Goal: Information Seeking & Learning: Learn about a topic

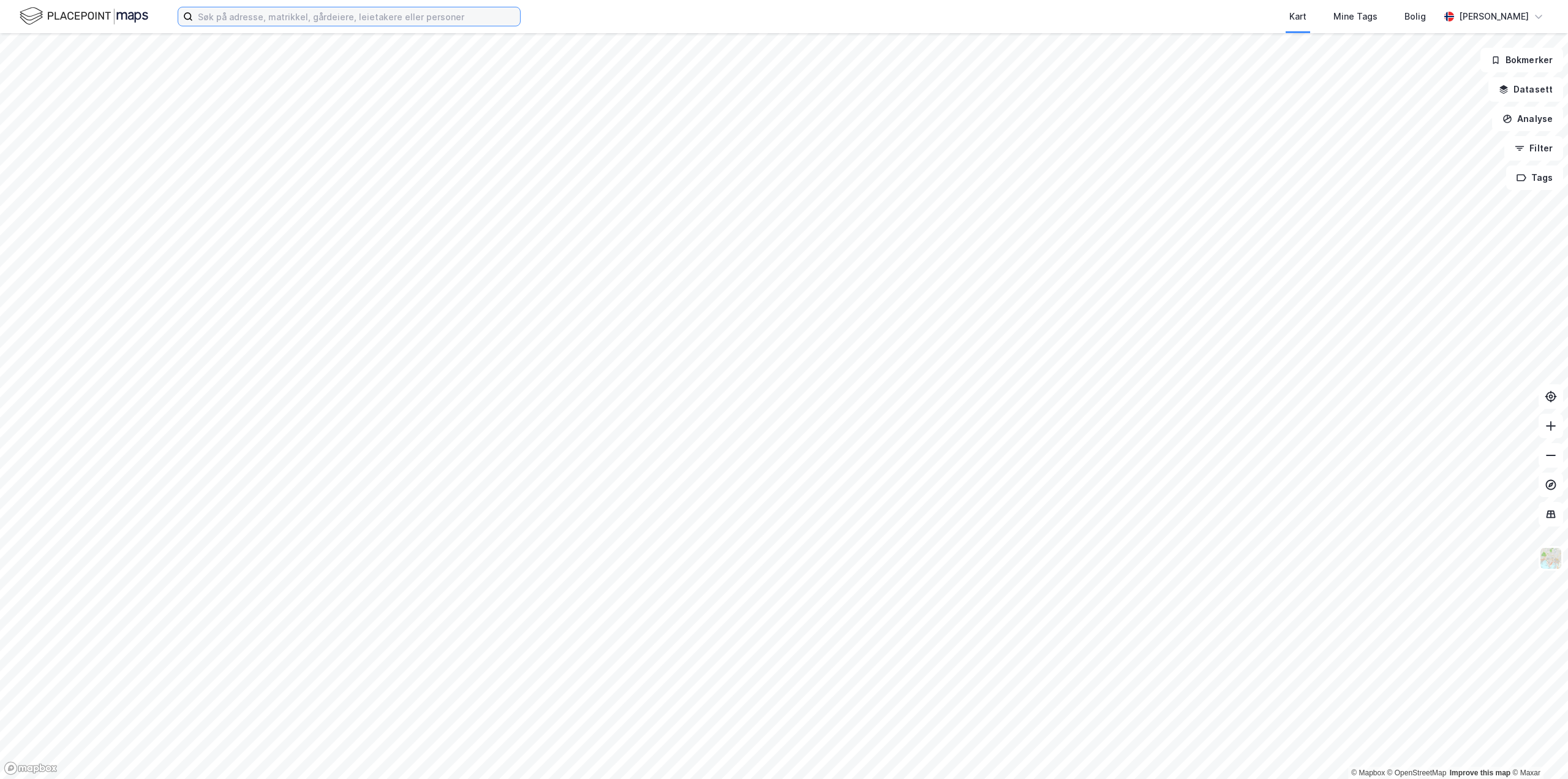
click at [222, 14] on input at bounding box center [356, 16] width 327 height 18
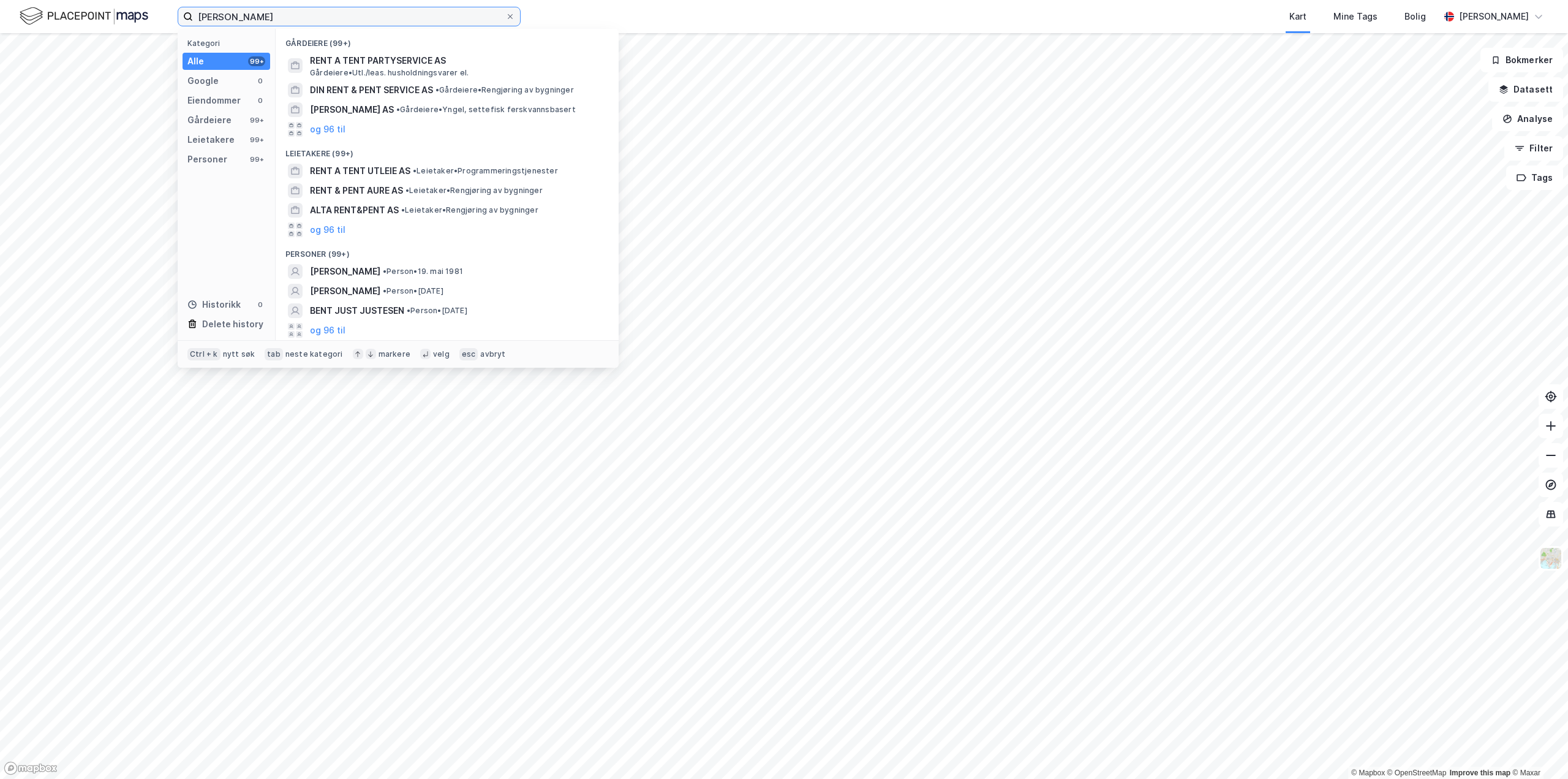
type input "bent oustad"
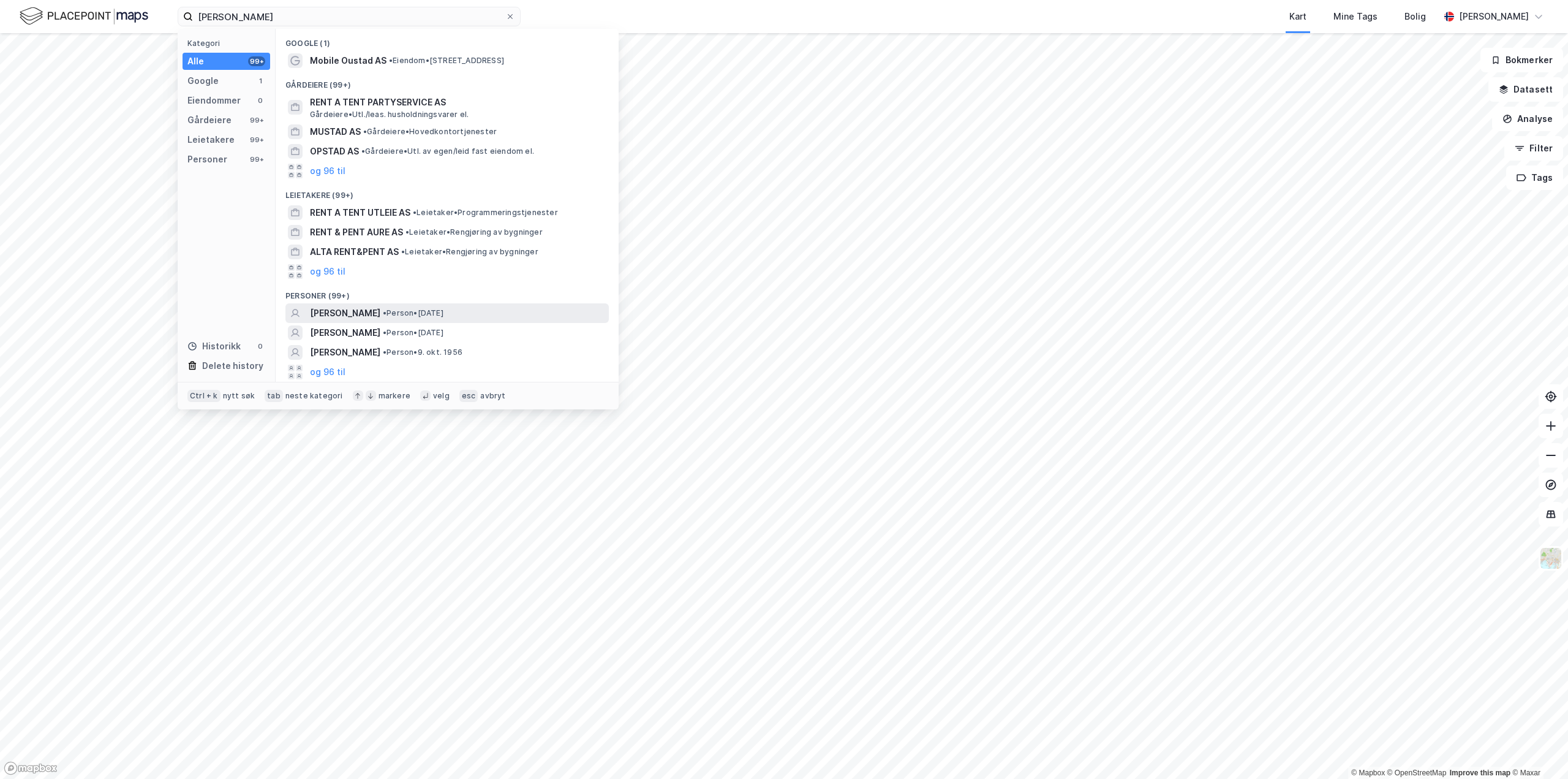
click at [326, 309] on span "[PERSON_NAME]" at bounding box center [345, 313] width 71 height 14
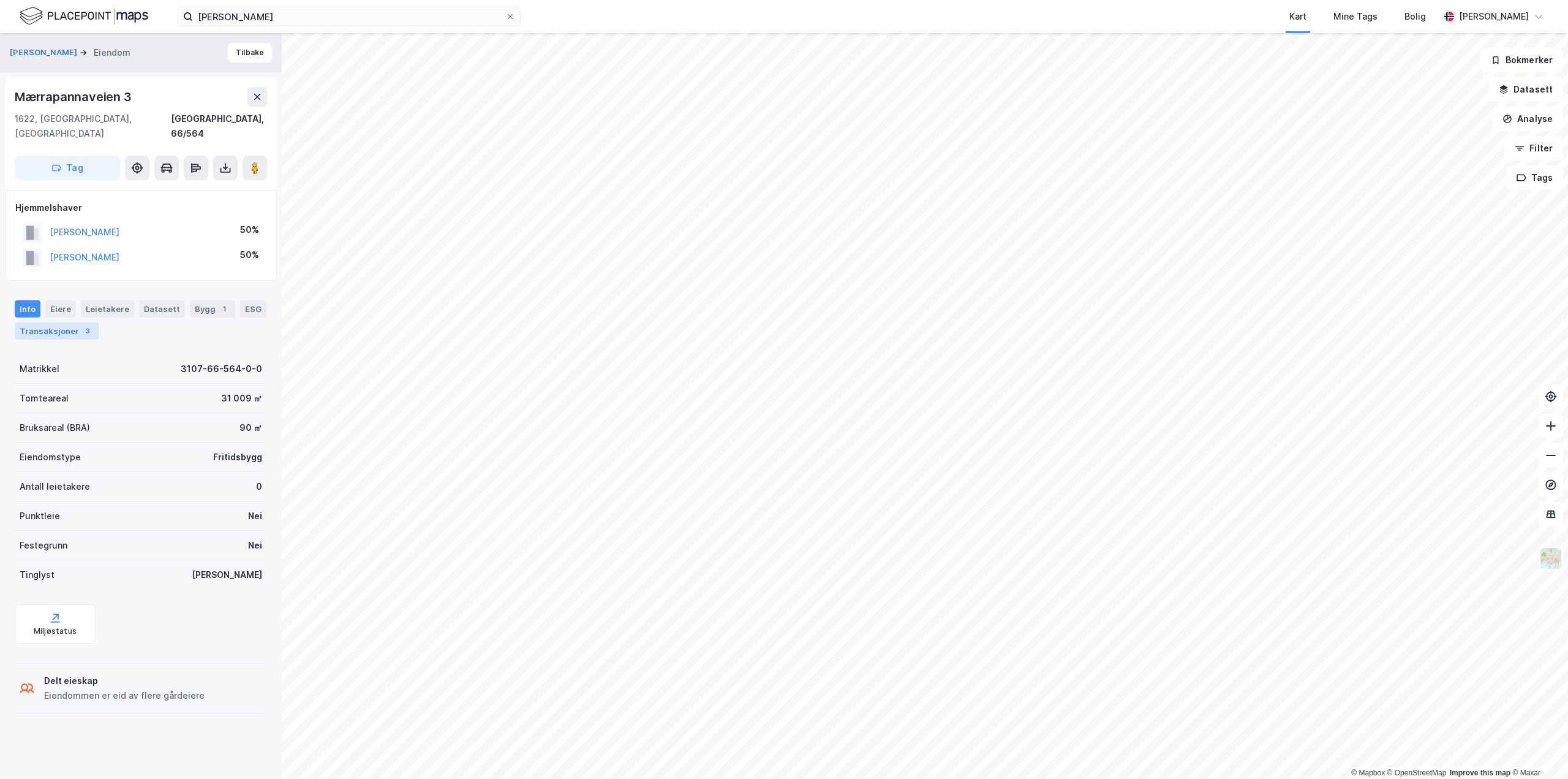
click at [33, 322] on div "Transaksjoner 3" at bounding box center [56, 331] width 84 height 17
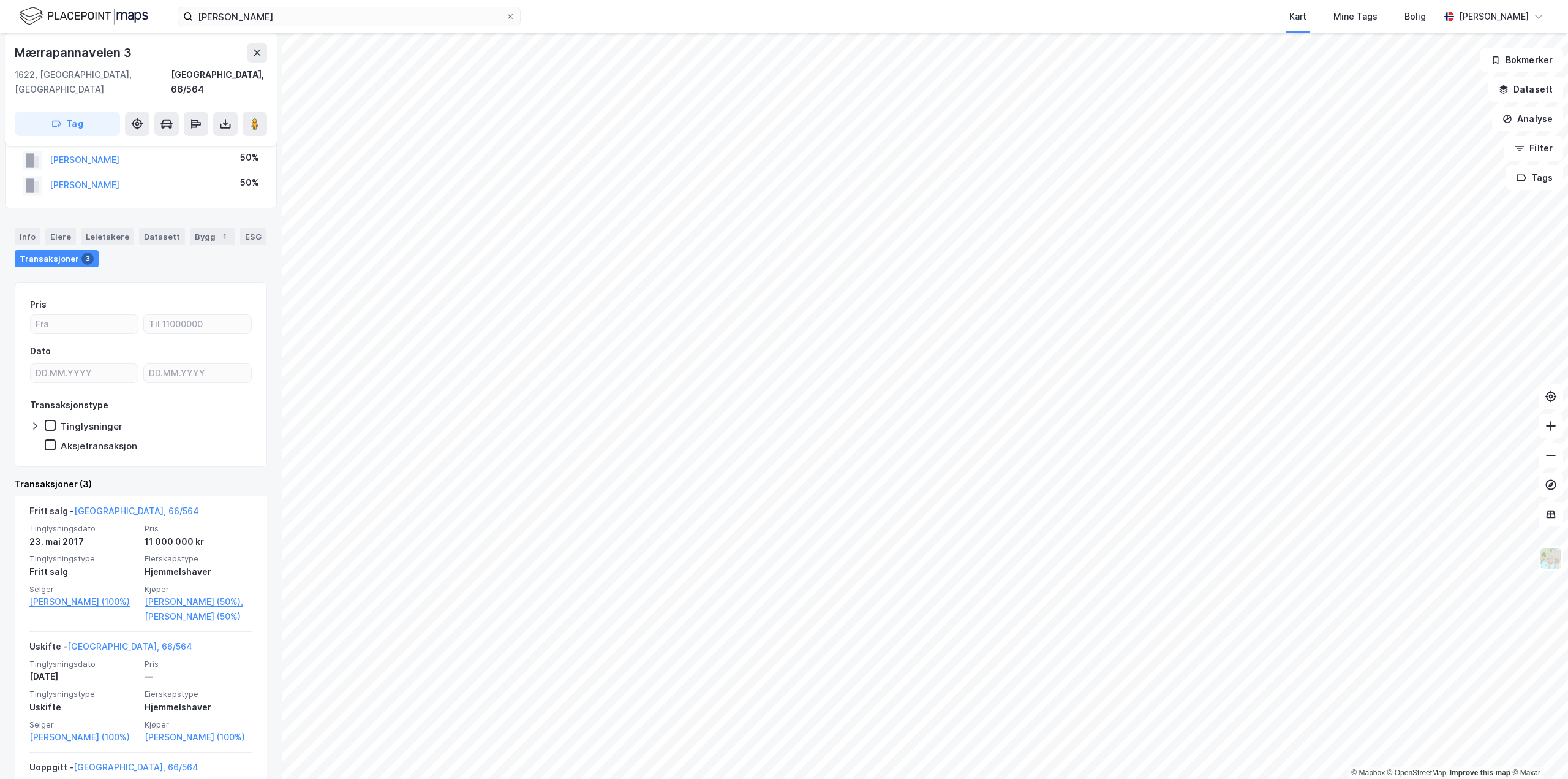
scroll to position [123, 0]
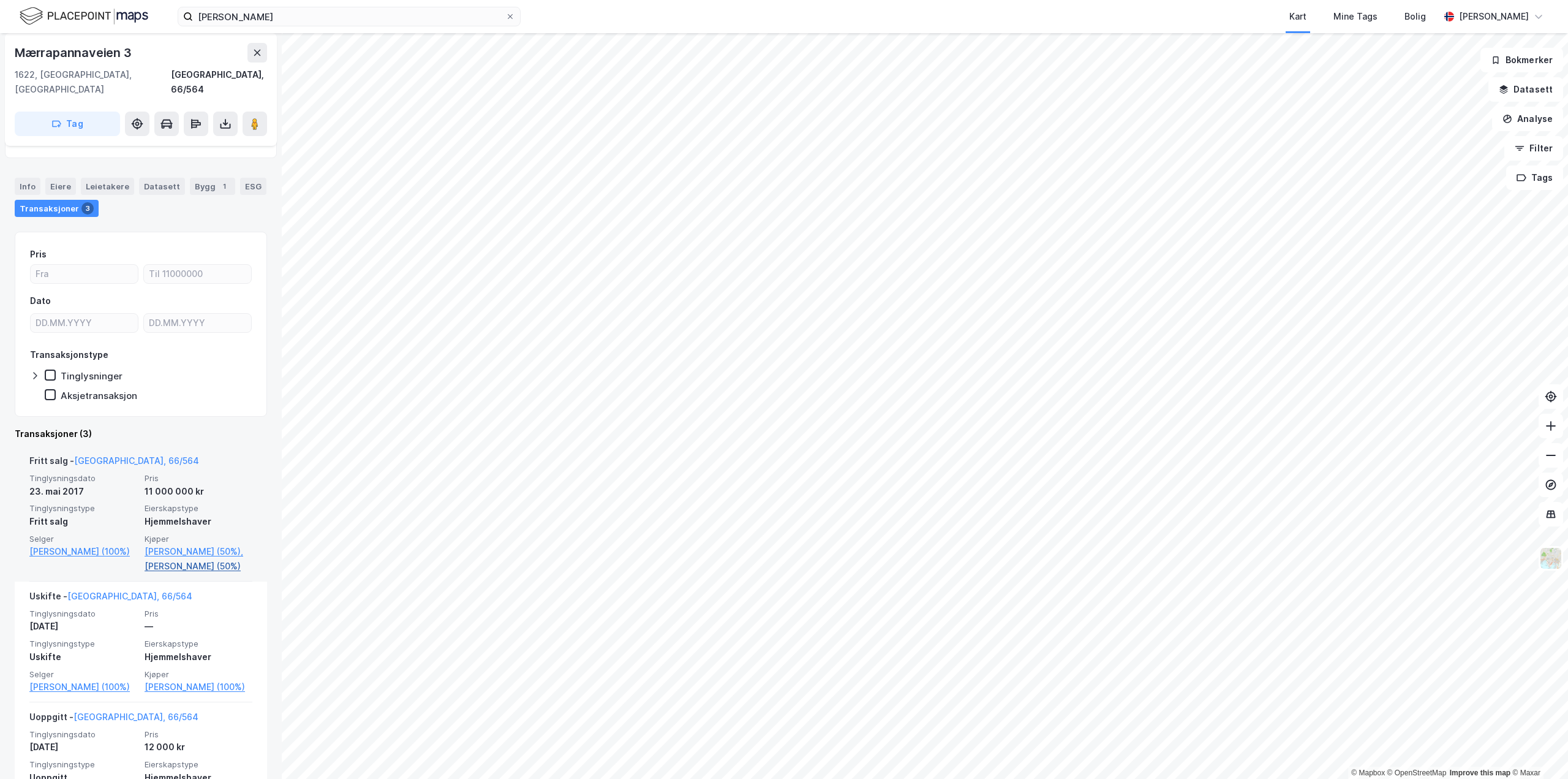
click at [162, 567] on link "Oustad Bent (50%)" at bounding box center [198, 566] width 108 height 14
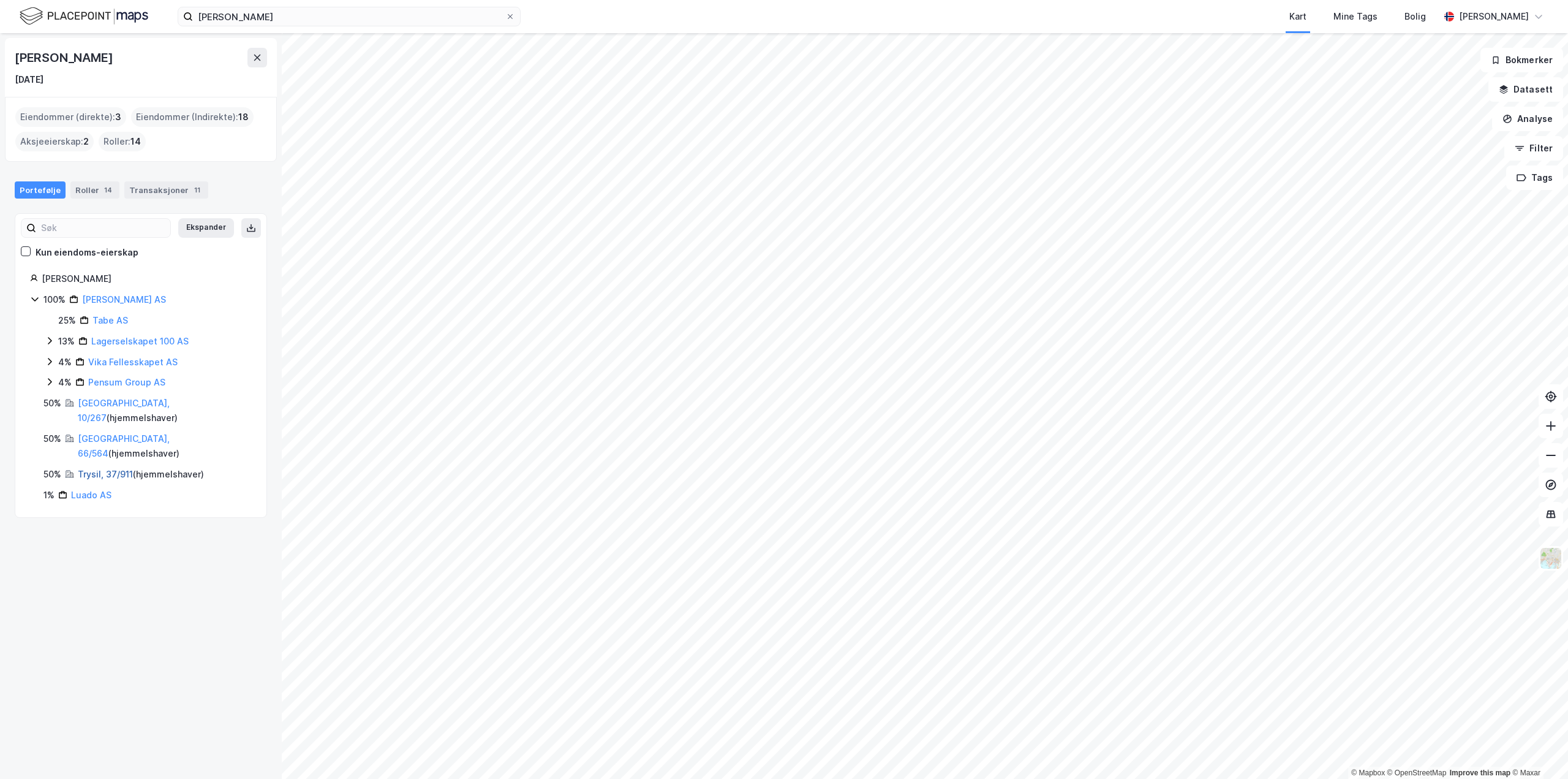
click at [93, 469] on link "Trysil, 37/911" at bounding box center [105, 474] width 55 height 10
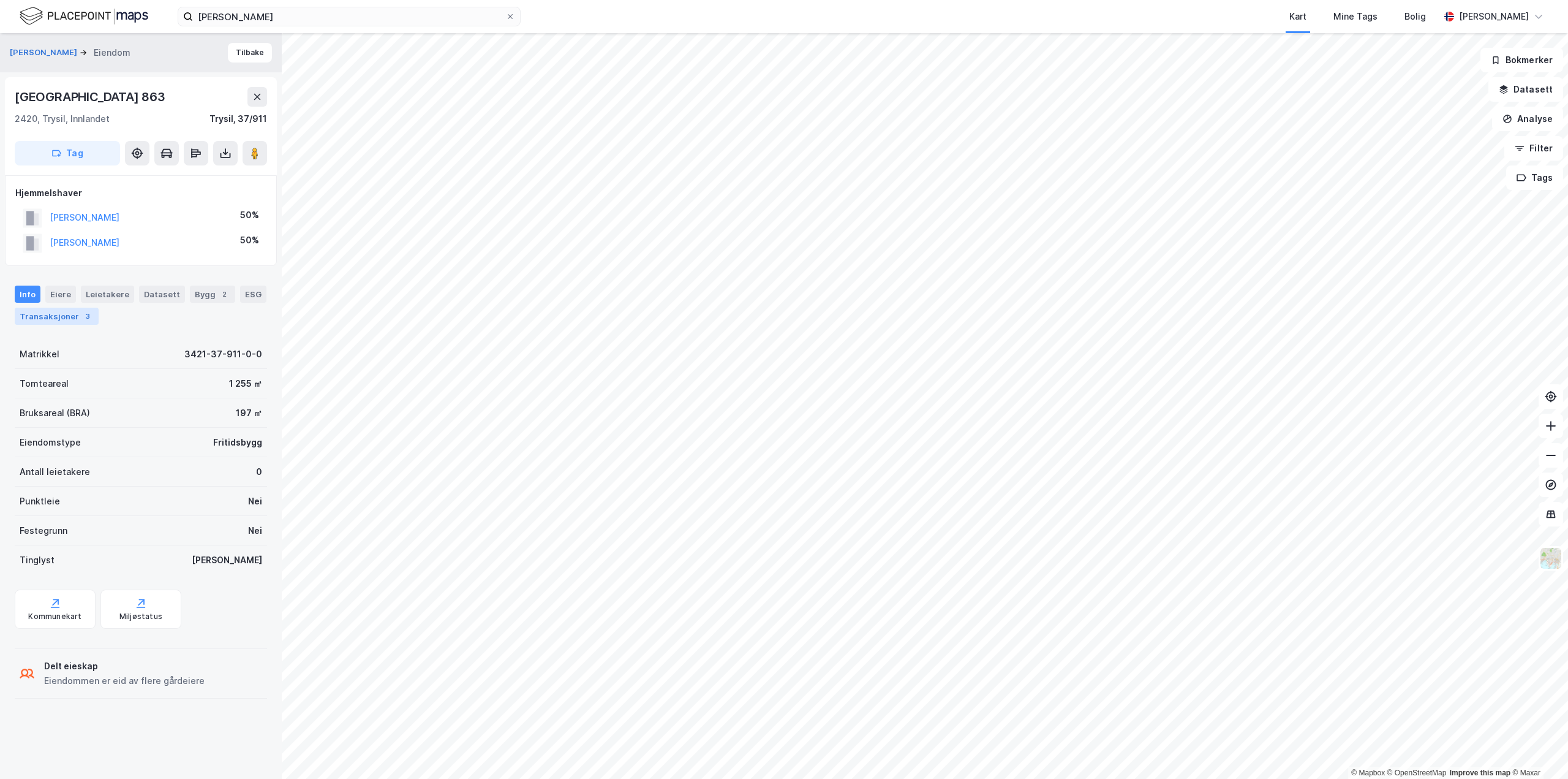
click at [65, 313] on div "Transaksjoner 3" at bounding box center [56, 316] width 84 height 17
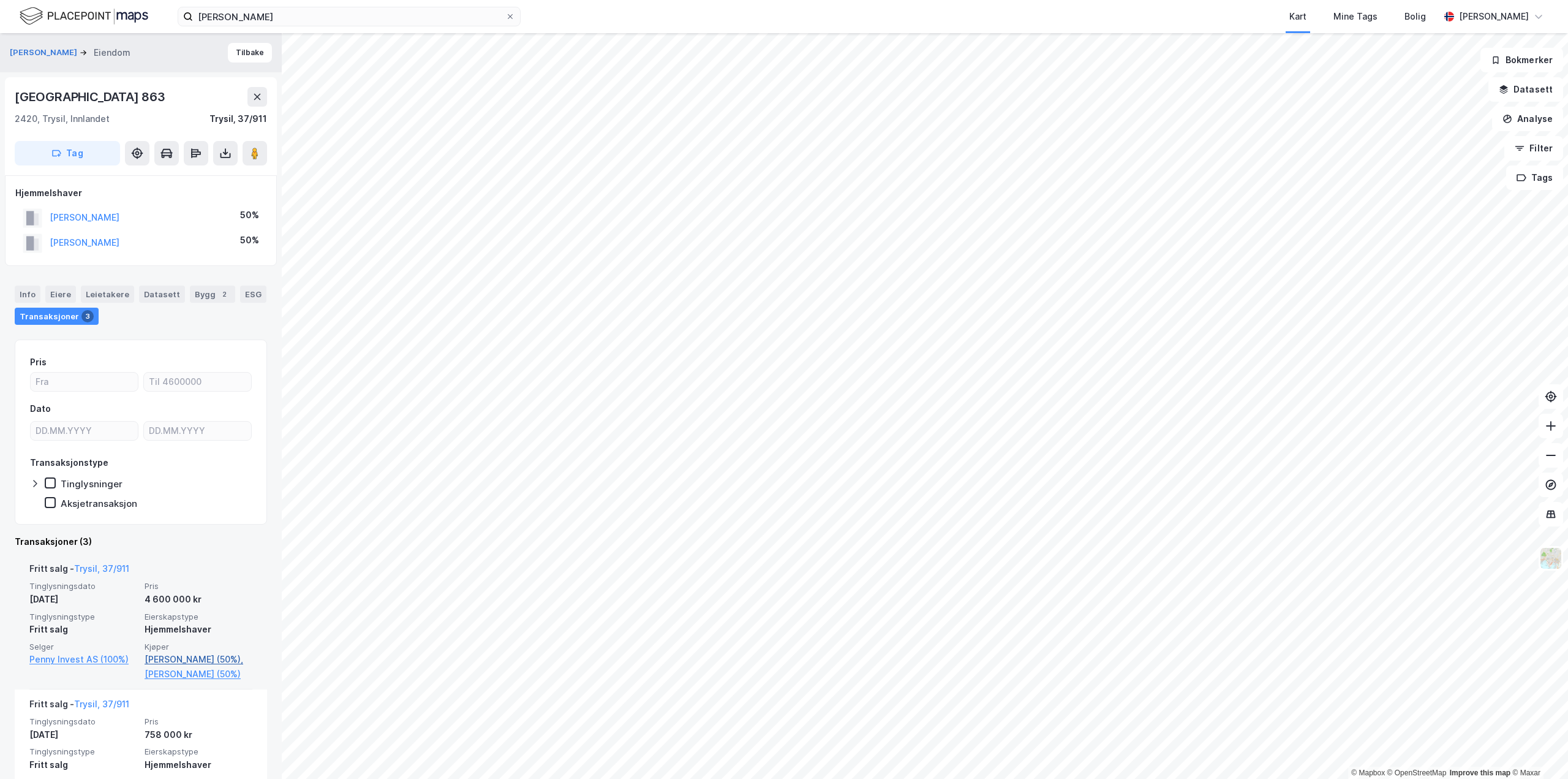
click at [178, 656] on link "Oustad Bent (50%)," at bounding box center [198, 659] width 108 height 14
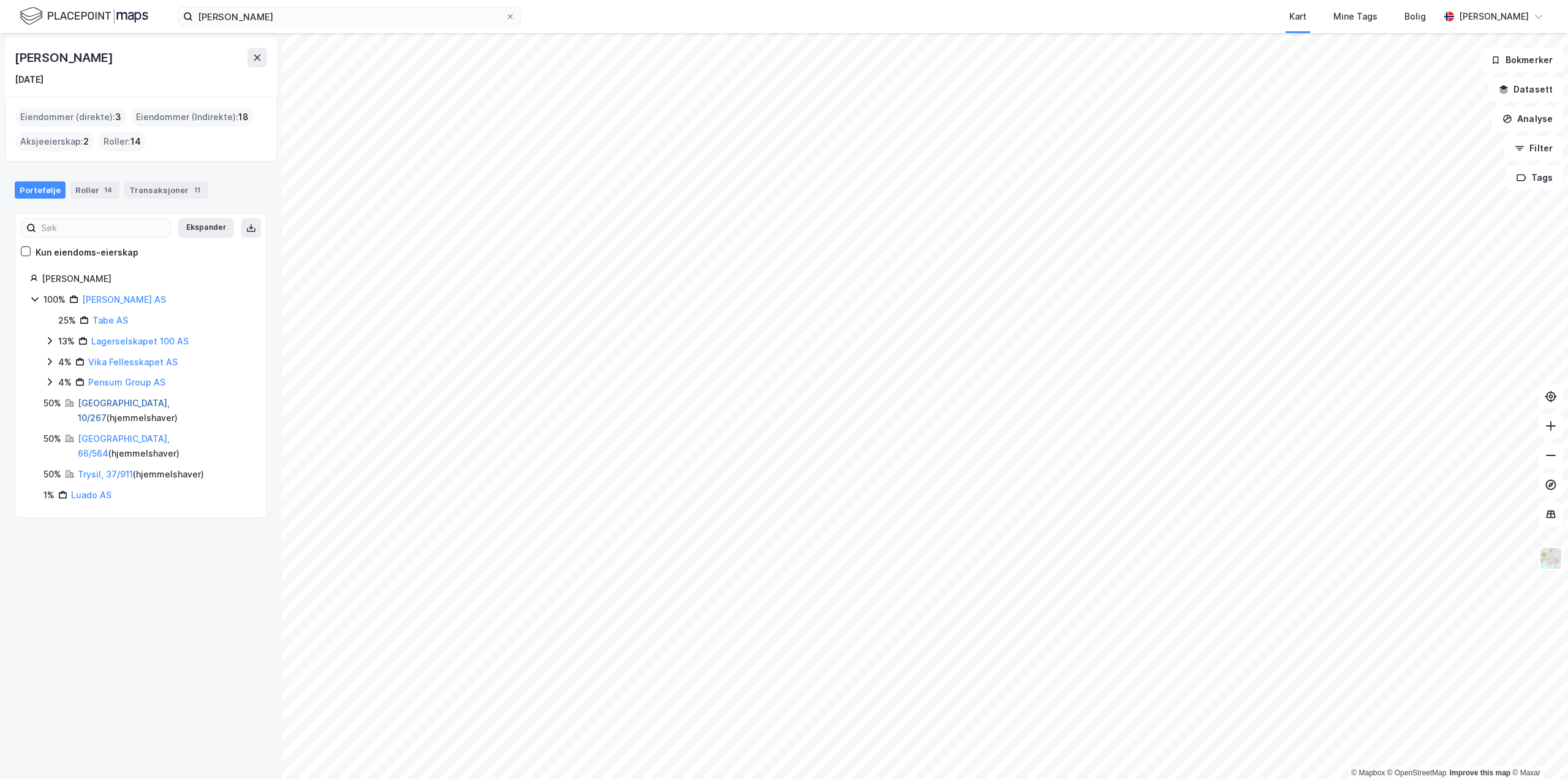
click at [95, 399] on link "Oslo, 10/267" at bounding box center [123, 410] width 92 height 25
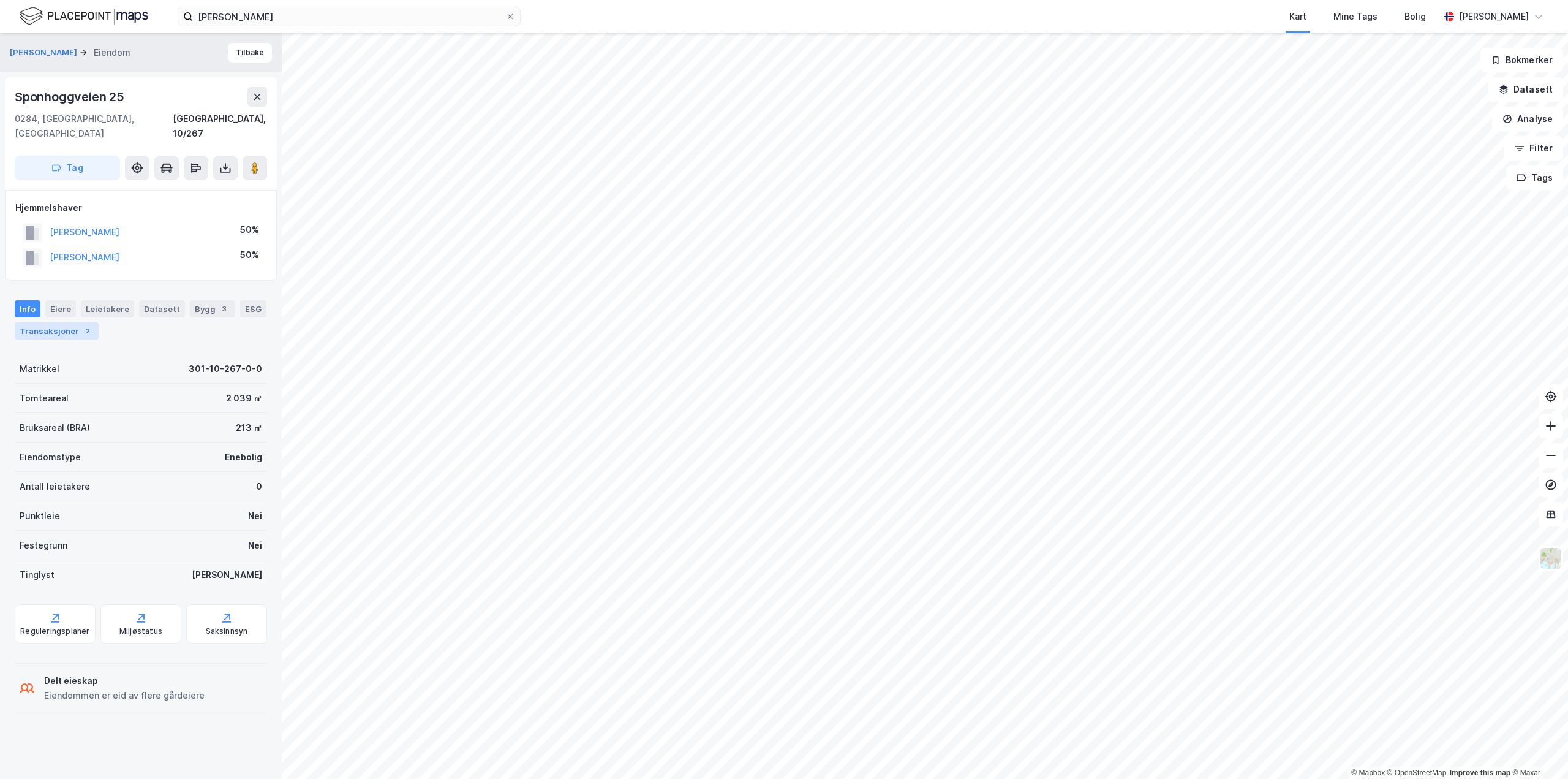
click at [70, 322] on div "Transaksjoner 2" at bounding box center [56, 331] width 84 height 17
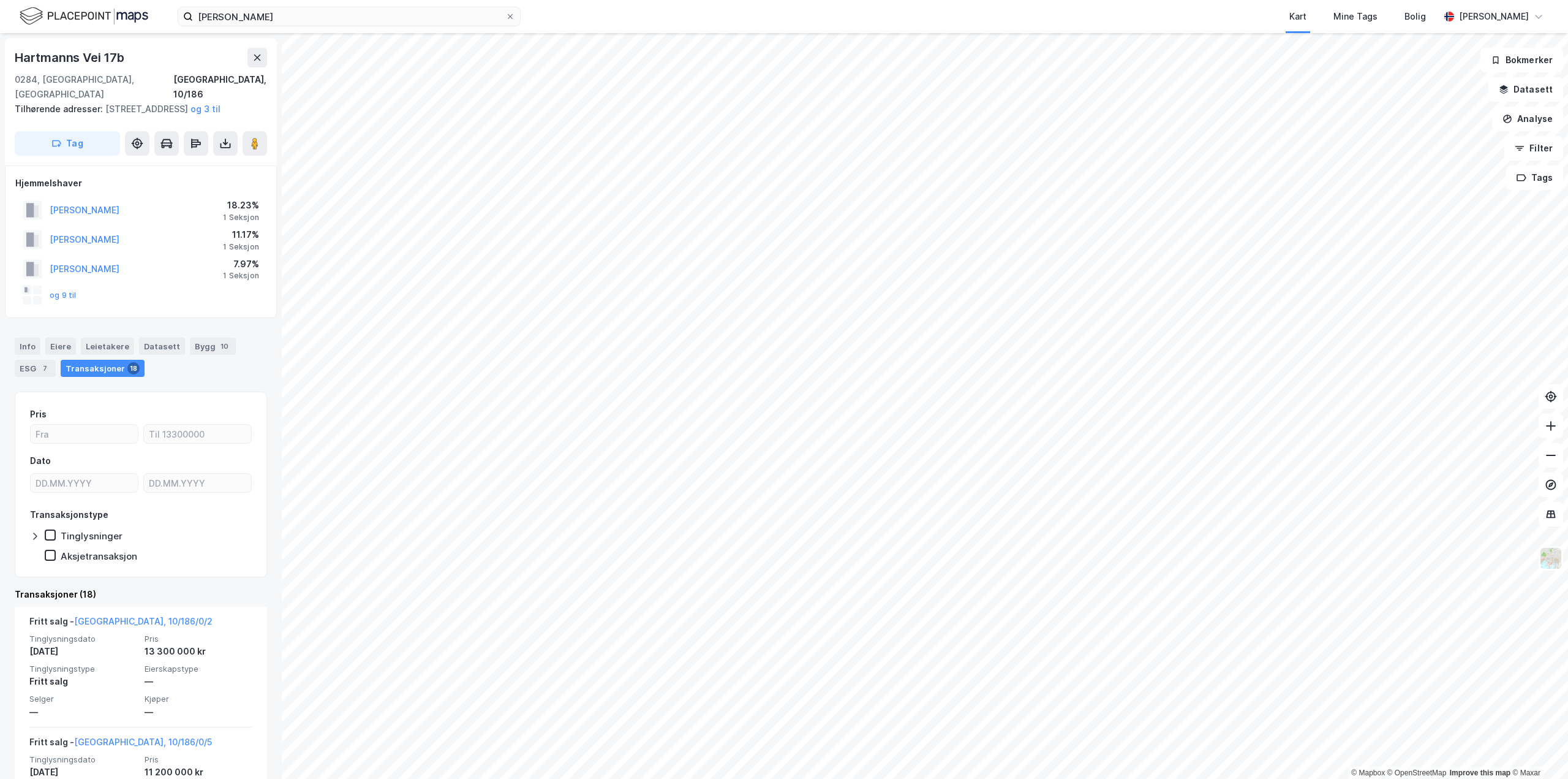
click at [103, 362] on div "Transaksjoner 18" at bounding box center [103, 368] width 84 height 17
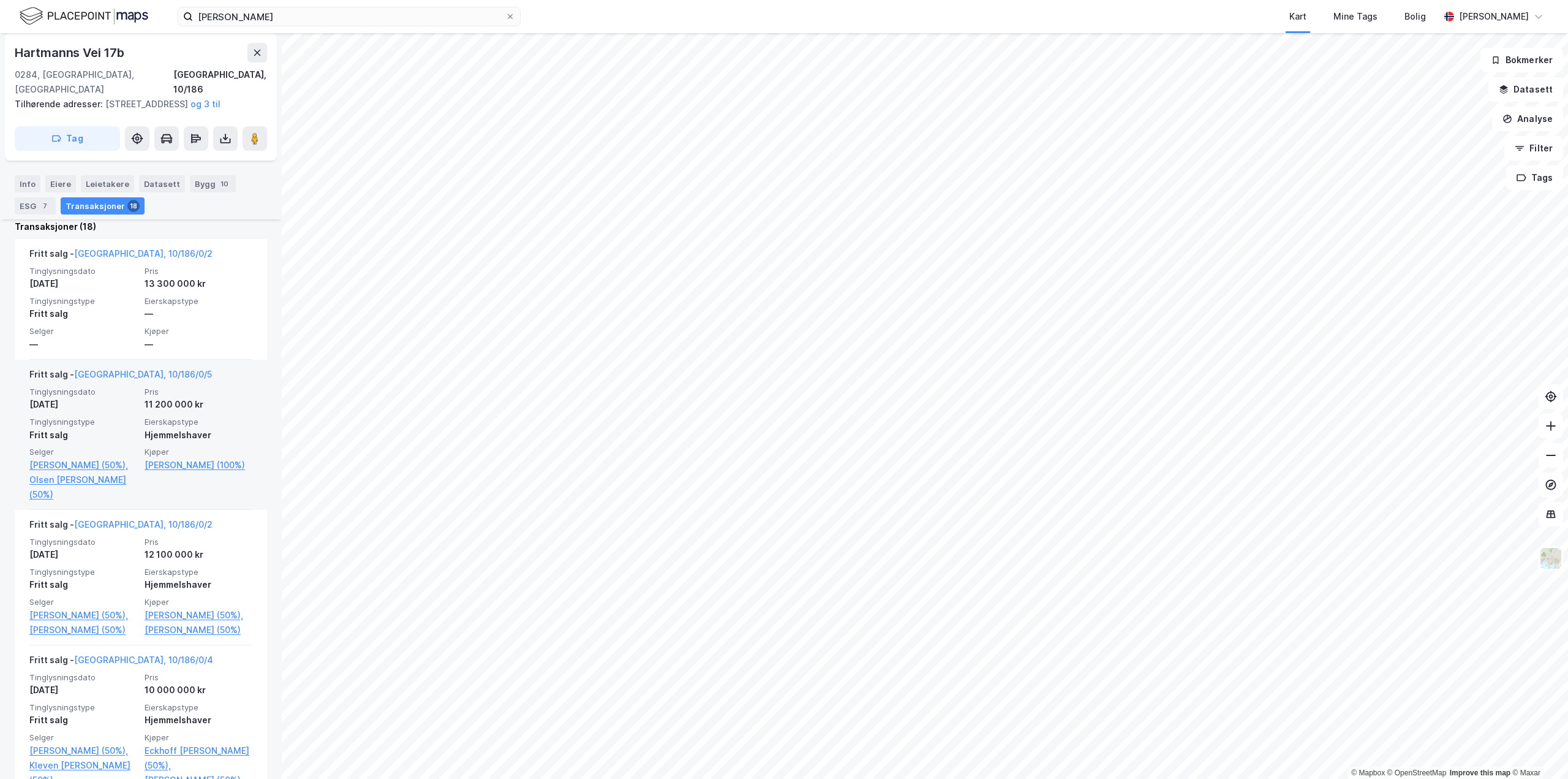
scroll to position [674, 0]
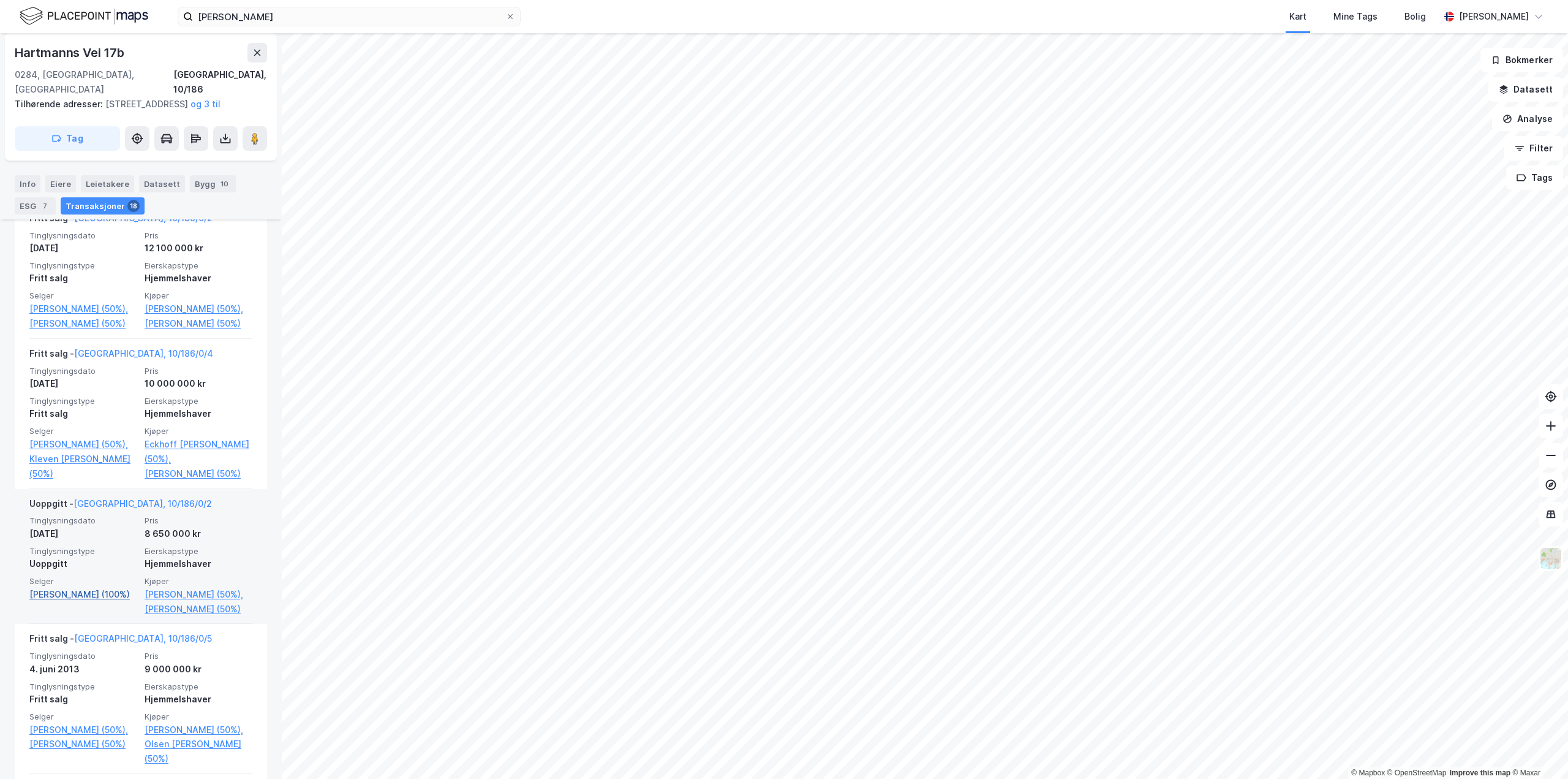
click at [70, 601] on link "Blindheim Magne (100%)" at bounding box center [83, 594] width 108 height 14
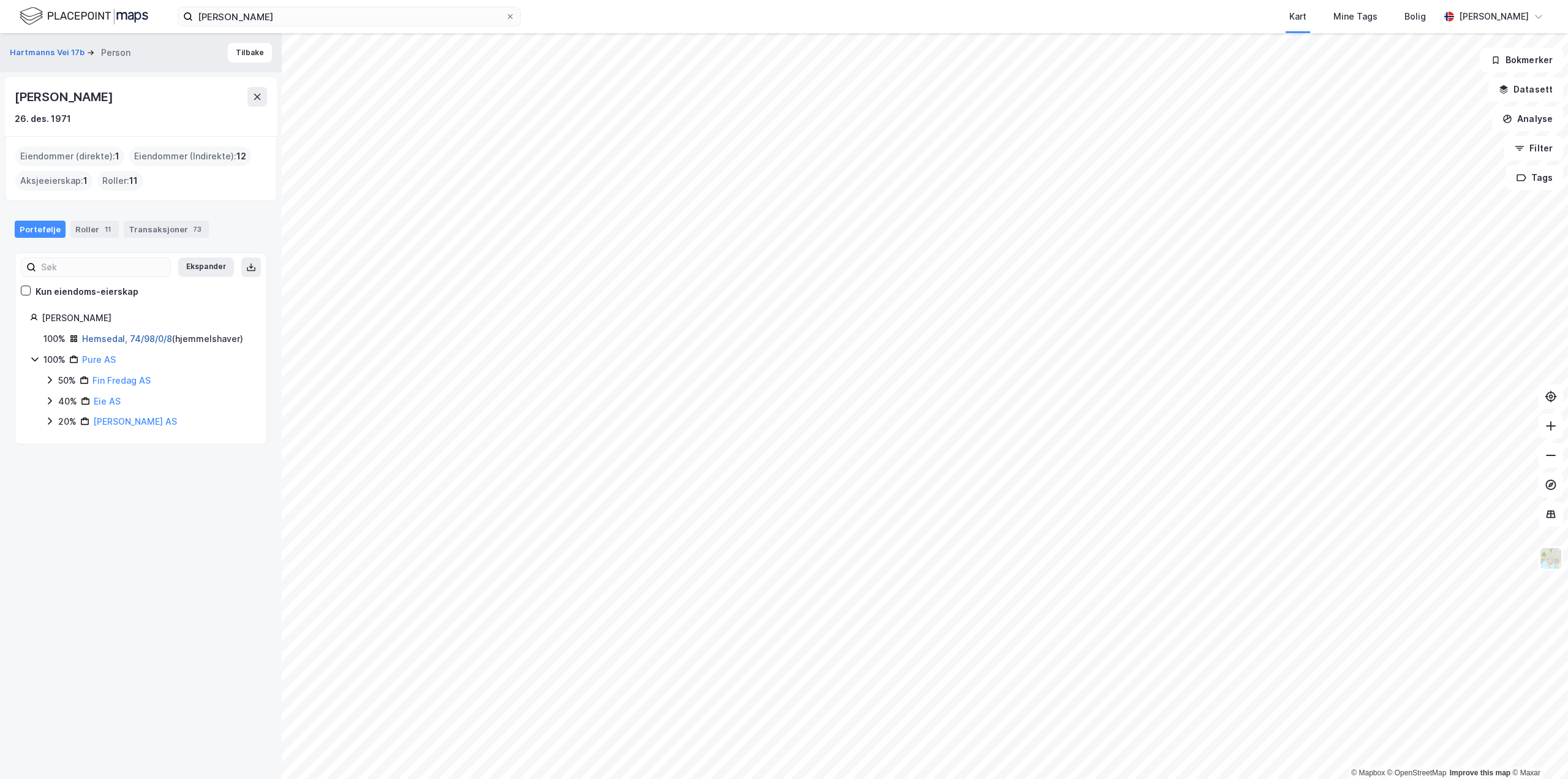
click at [144, 336] on link "Hemsedal, 74/98/0/8" at bounding box center [127, 339] width 90 height 10
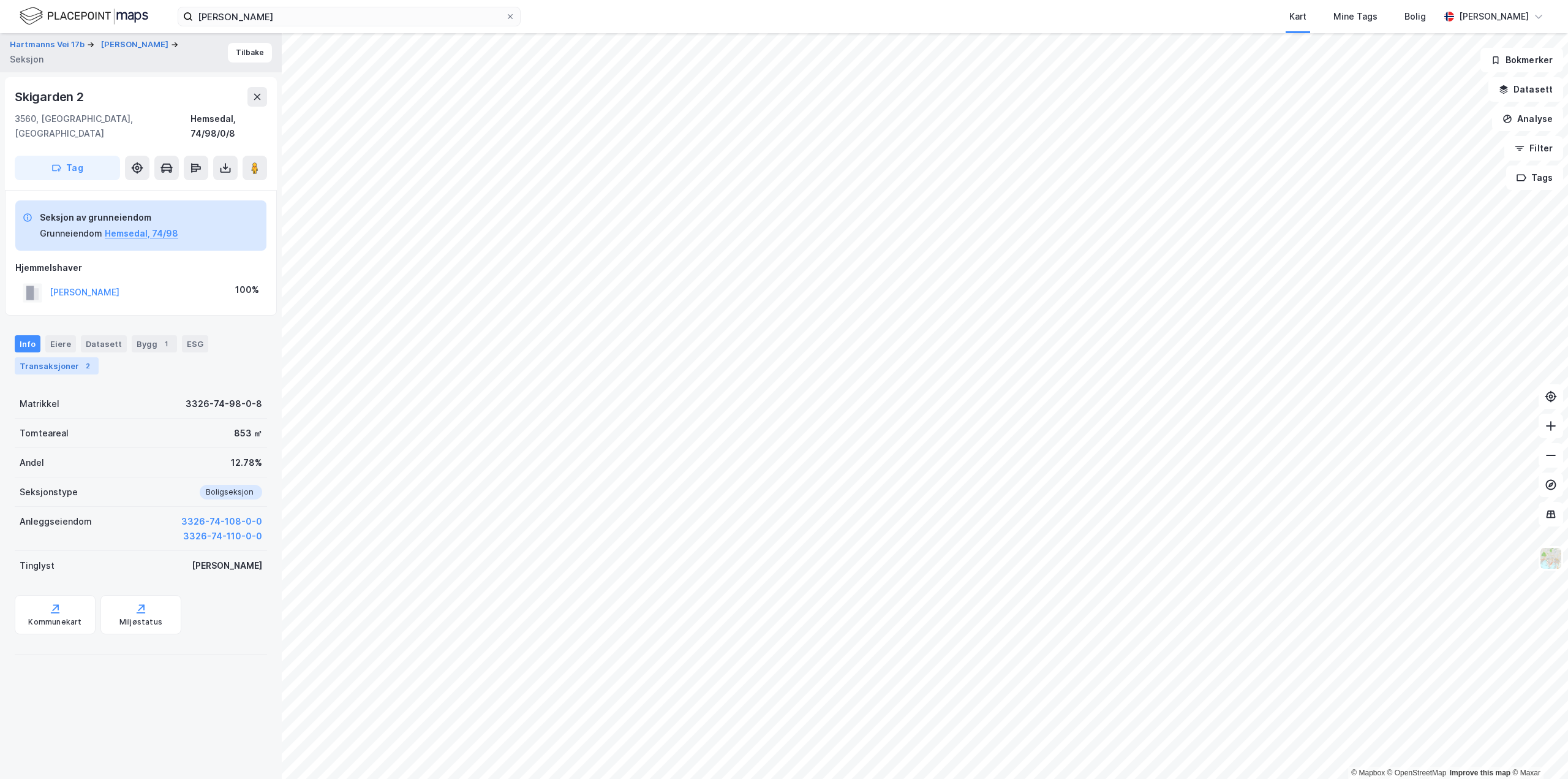
click at [53, 358] on div "Transaksjoner 2" at bounding box center [56, 366] width 84 height 17
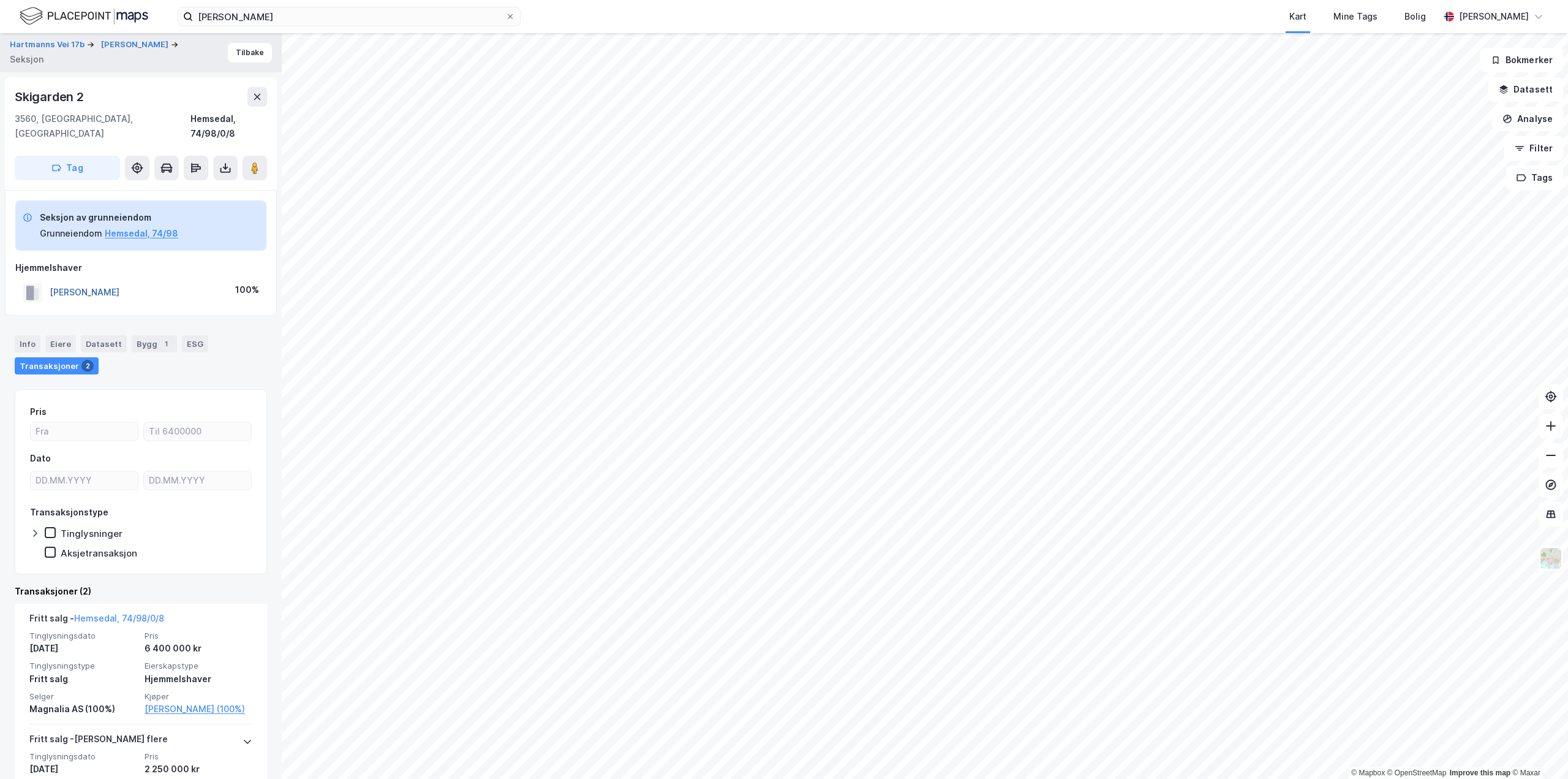
click at [0, 0] on button "BLINDHEIM MAGNE" at bounding box center [0, 0] width 0 height 0
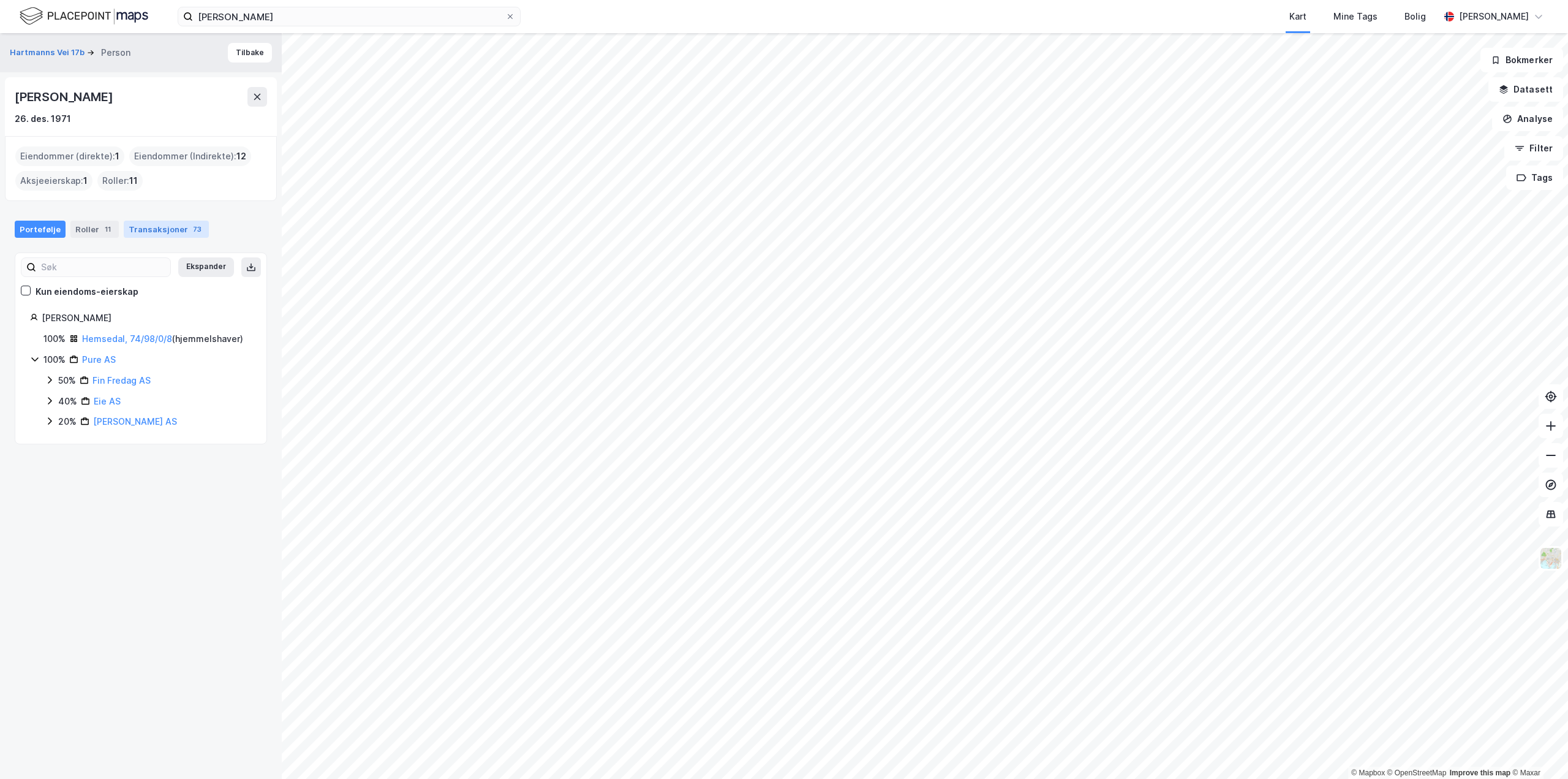
click at [162, 229] on div "Transaksjoner 73" at bounding box center [166, 230] width 85 height 17
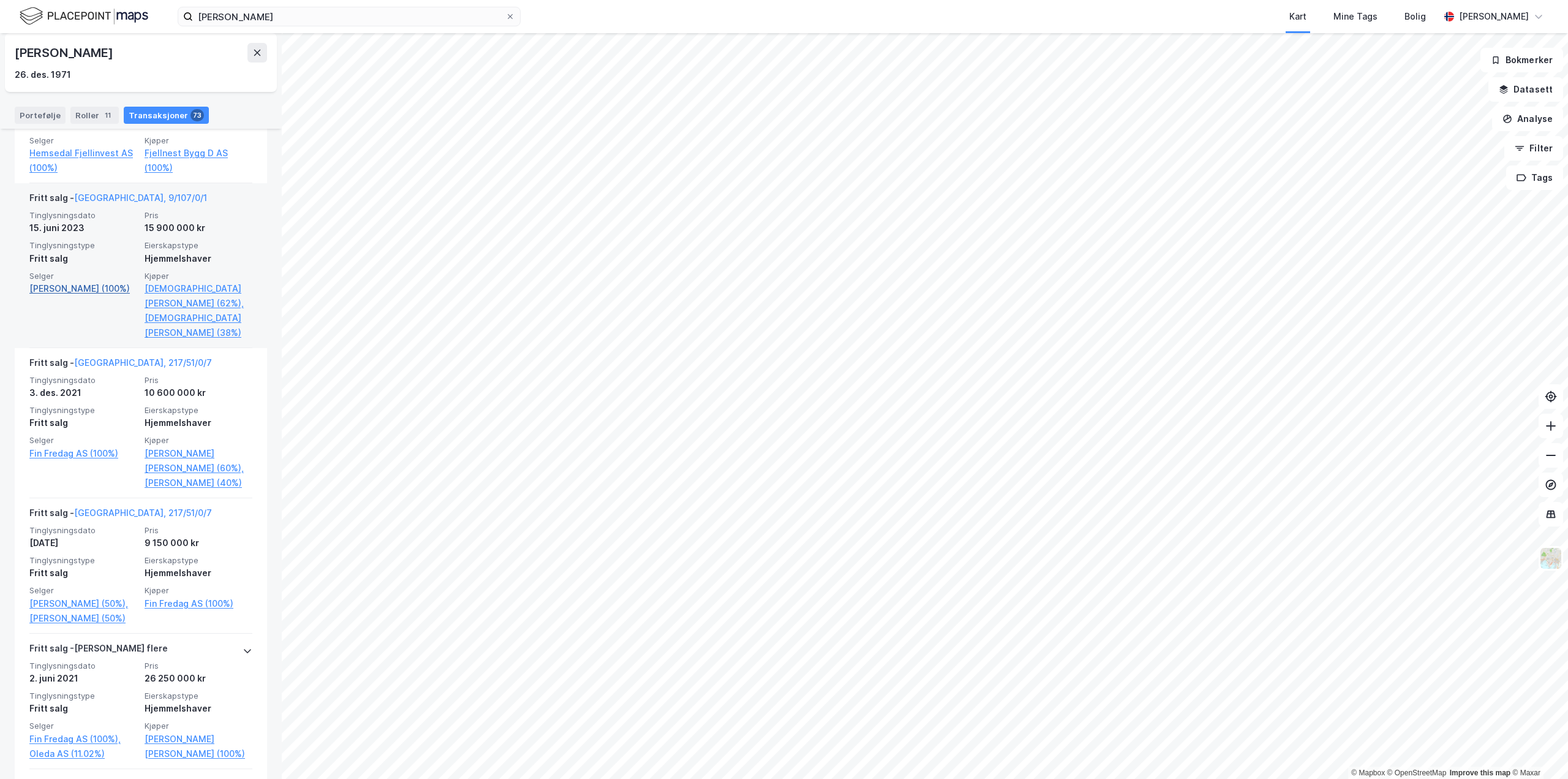
scroll to position [429, 0]
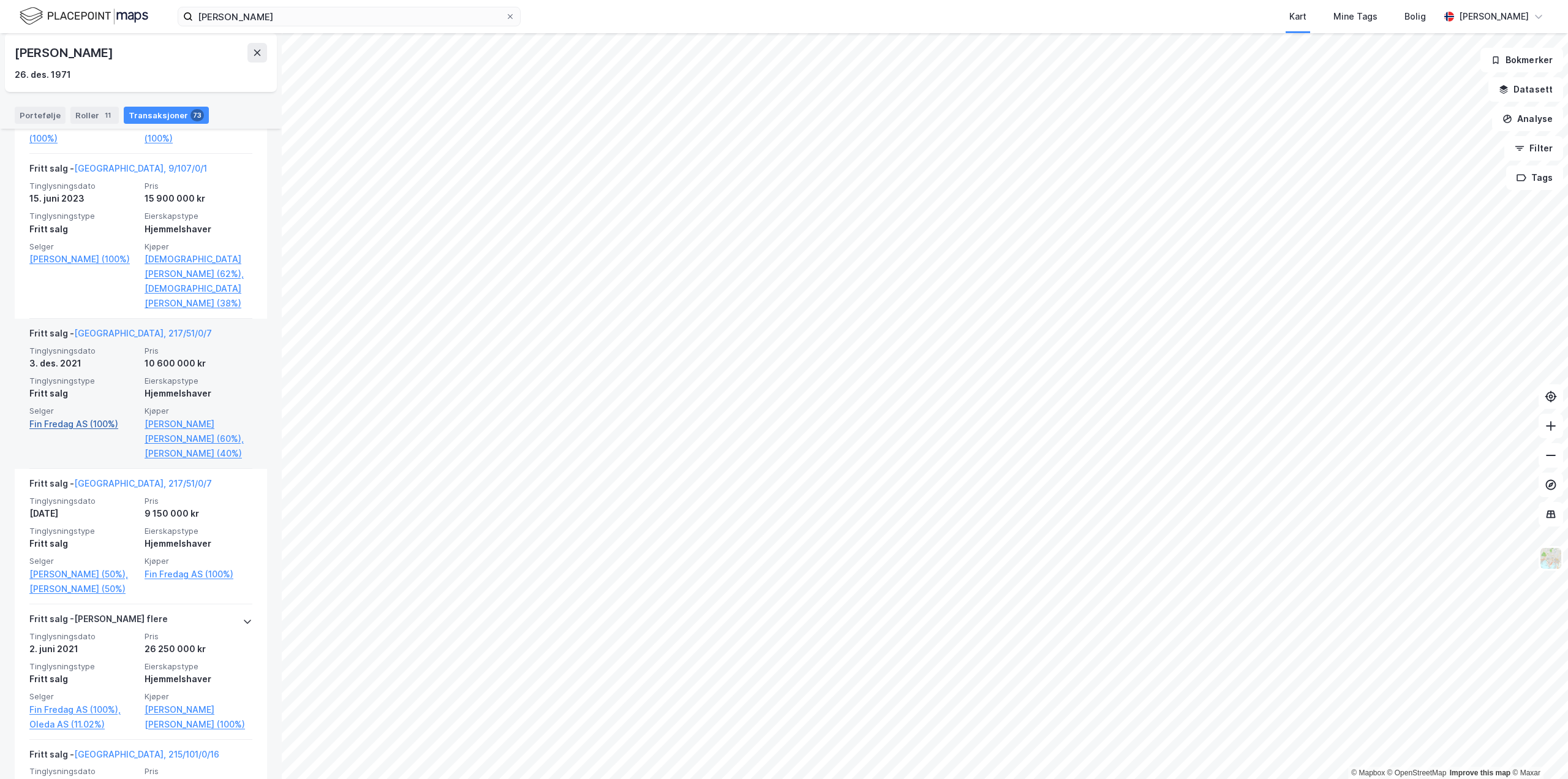
click at [87, 425] on link "Fin Fredag AS (100%)" at bounding box center [83, 424] width 108 height 14
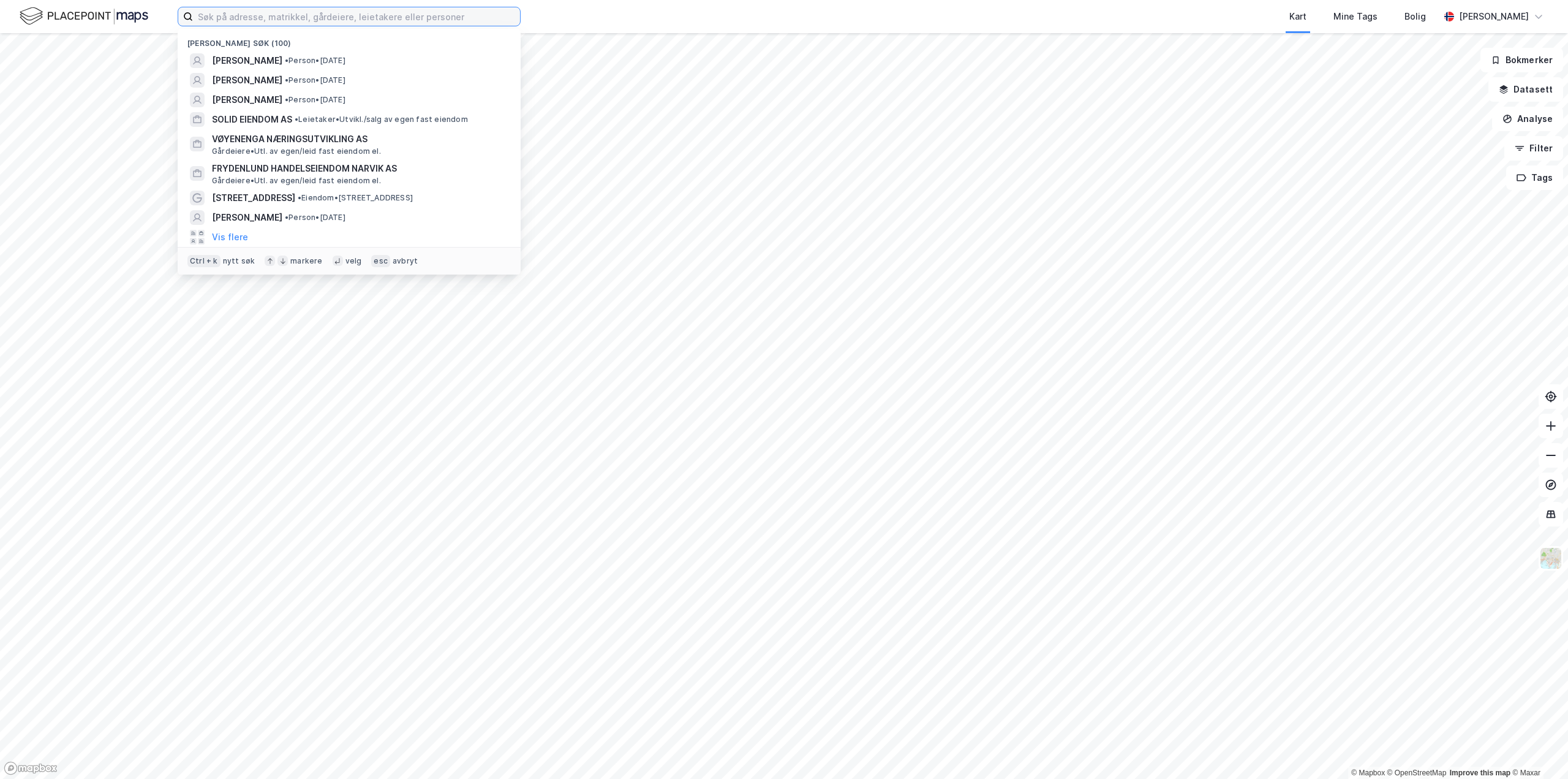
click at [219, 14] on input at bounding box center [356, 16] width 327 height 18
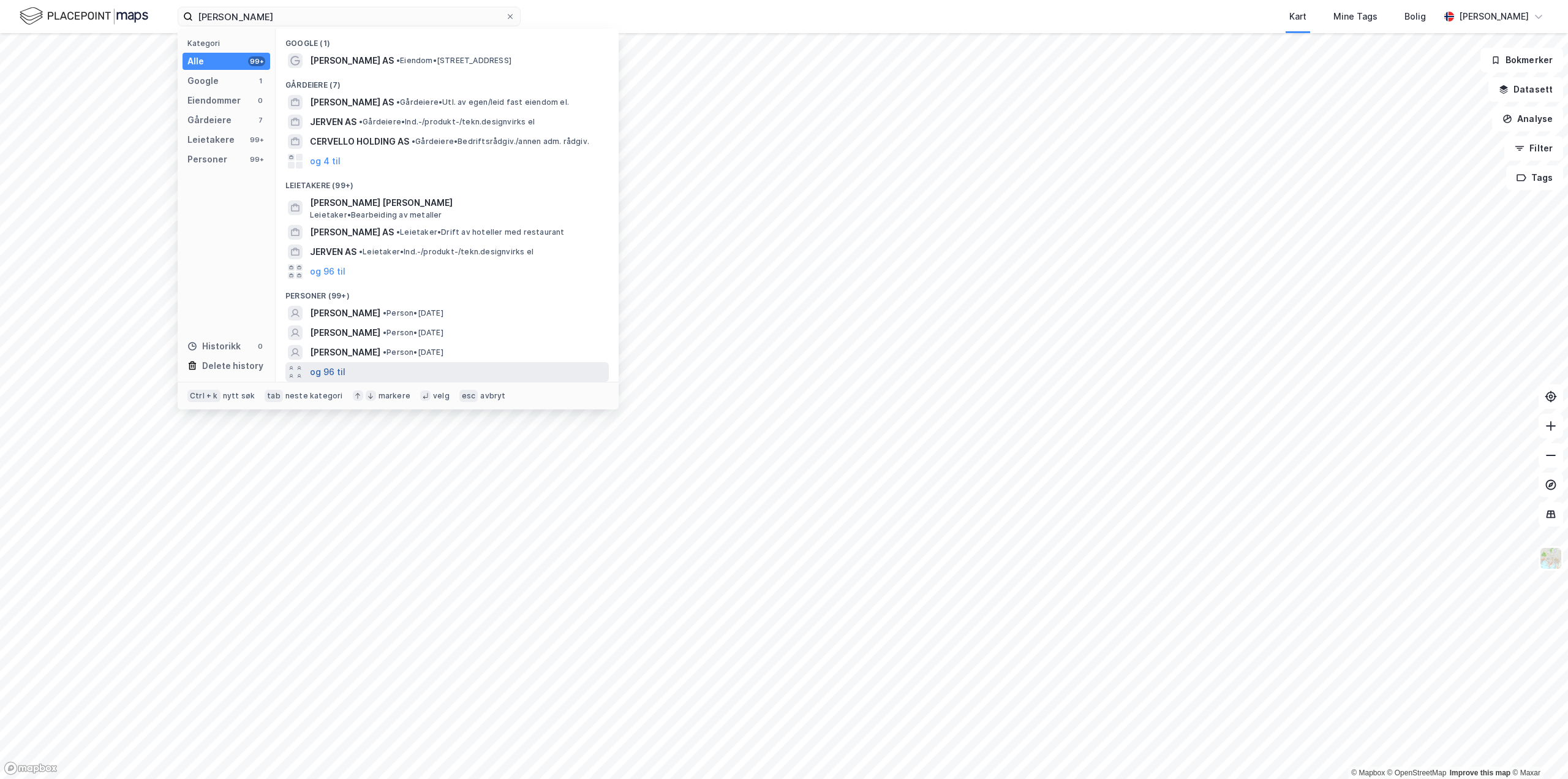
click at [334, 368] on button "og 96 til" at bounding box center [327, 372] width 35 height 14
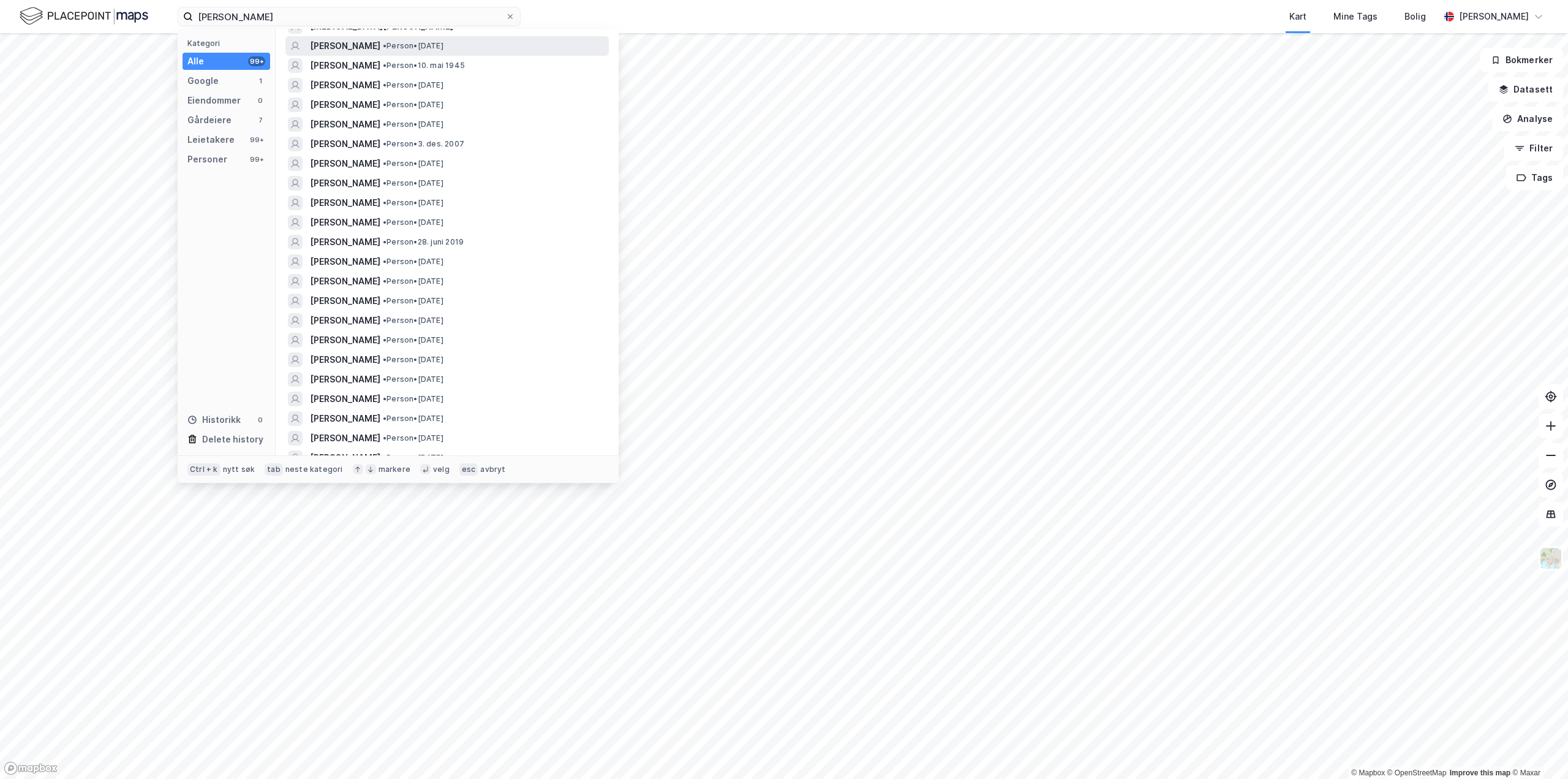
scroll to position [552, 0]
click at [217, 17] on input "[PERSON_NAME]" at bounding box center [349, 16] width 313 height 18
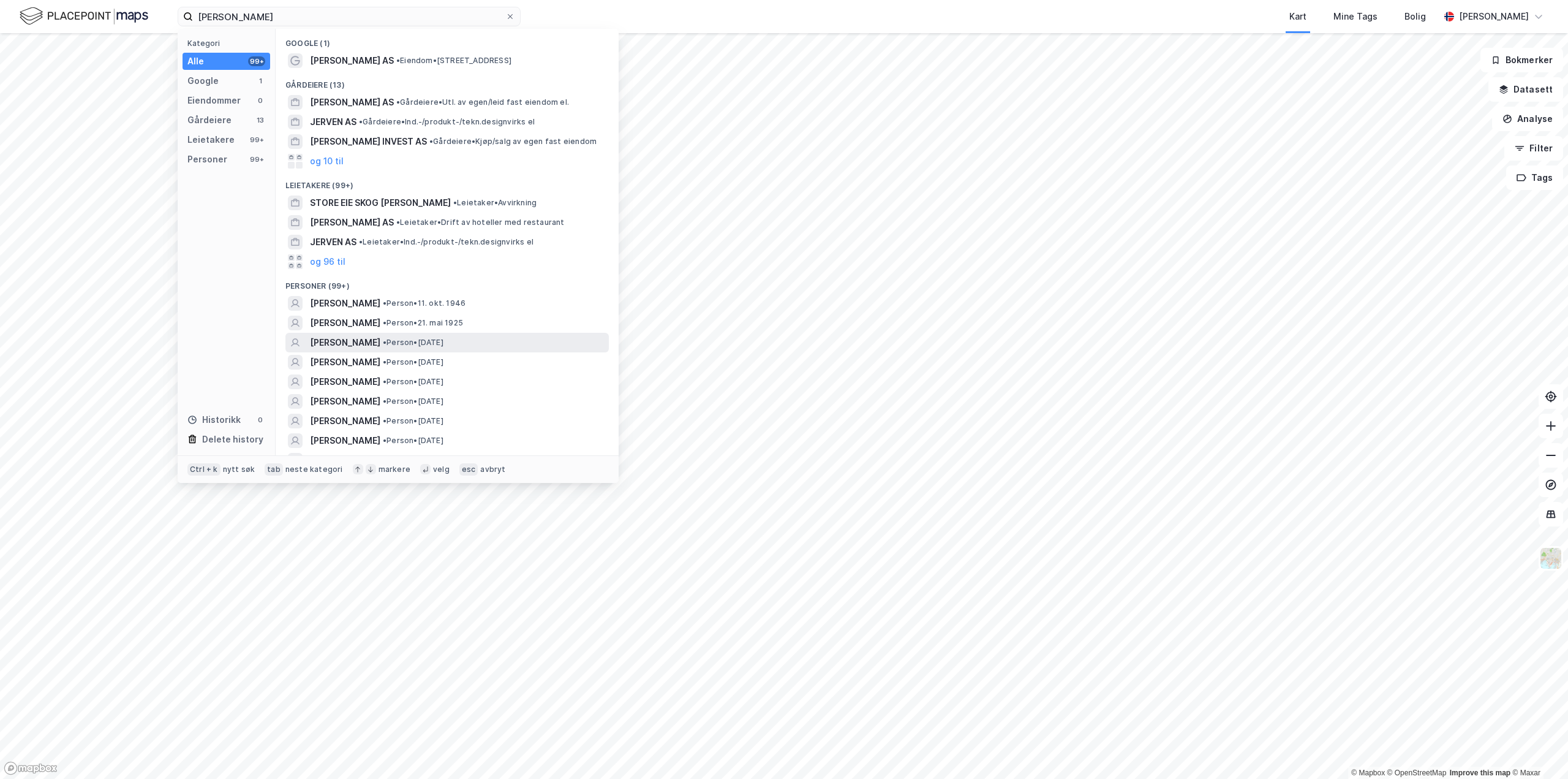
click at [362, 341] on span "[PERSON_NAME]" at bounding box center [345, 342] width 71 height 14
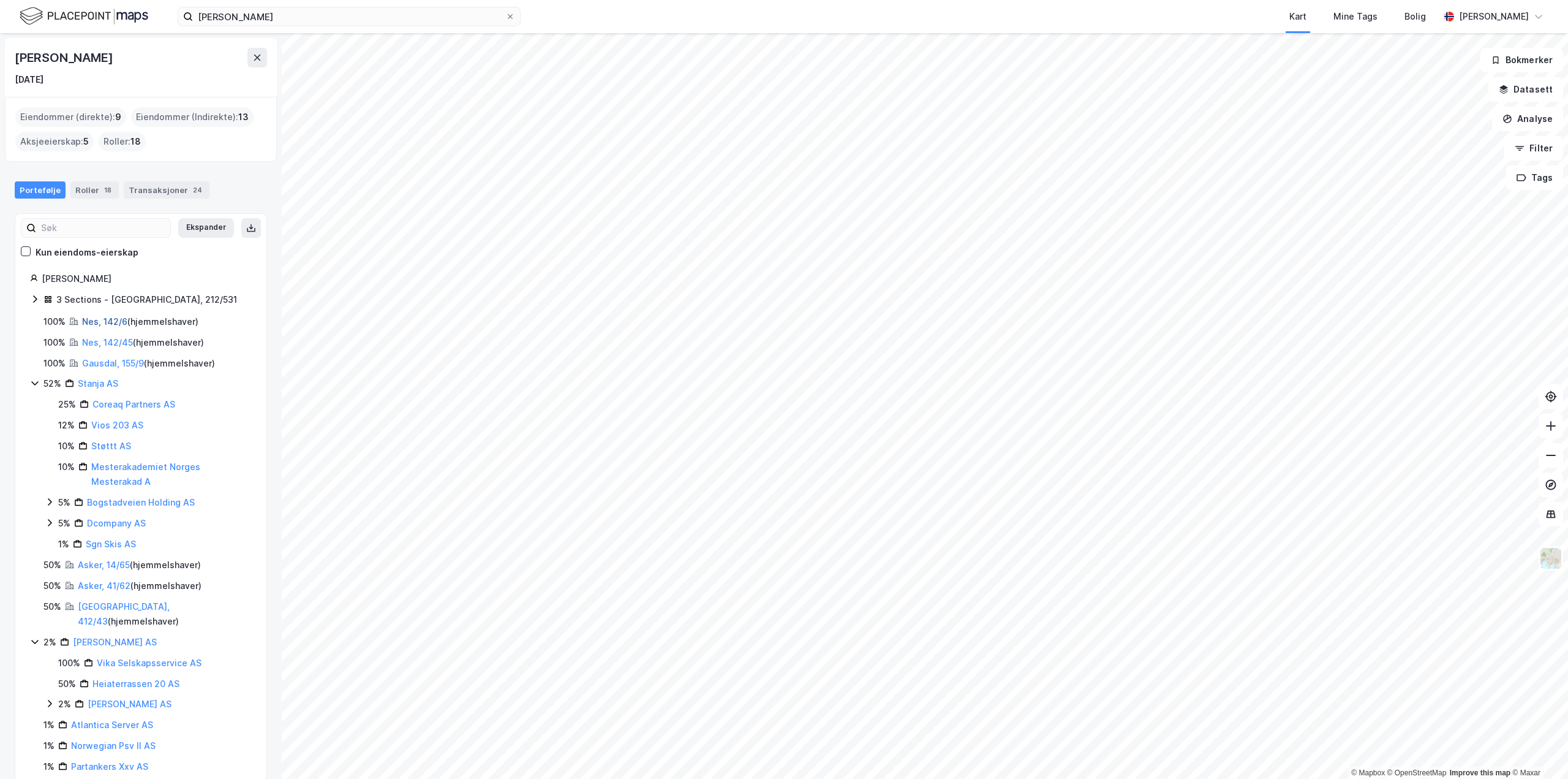
click at [103, 318] on link "Nes, 142/6" at bounding box center [105, 321] width 45 height 10
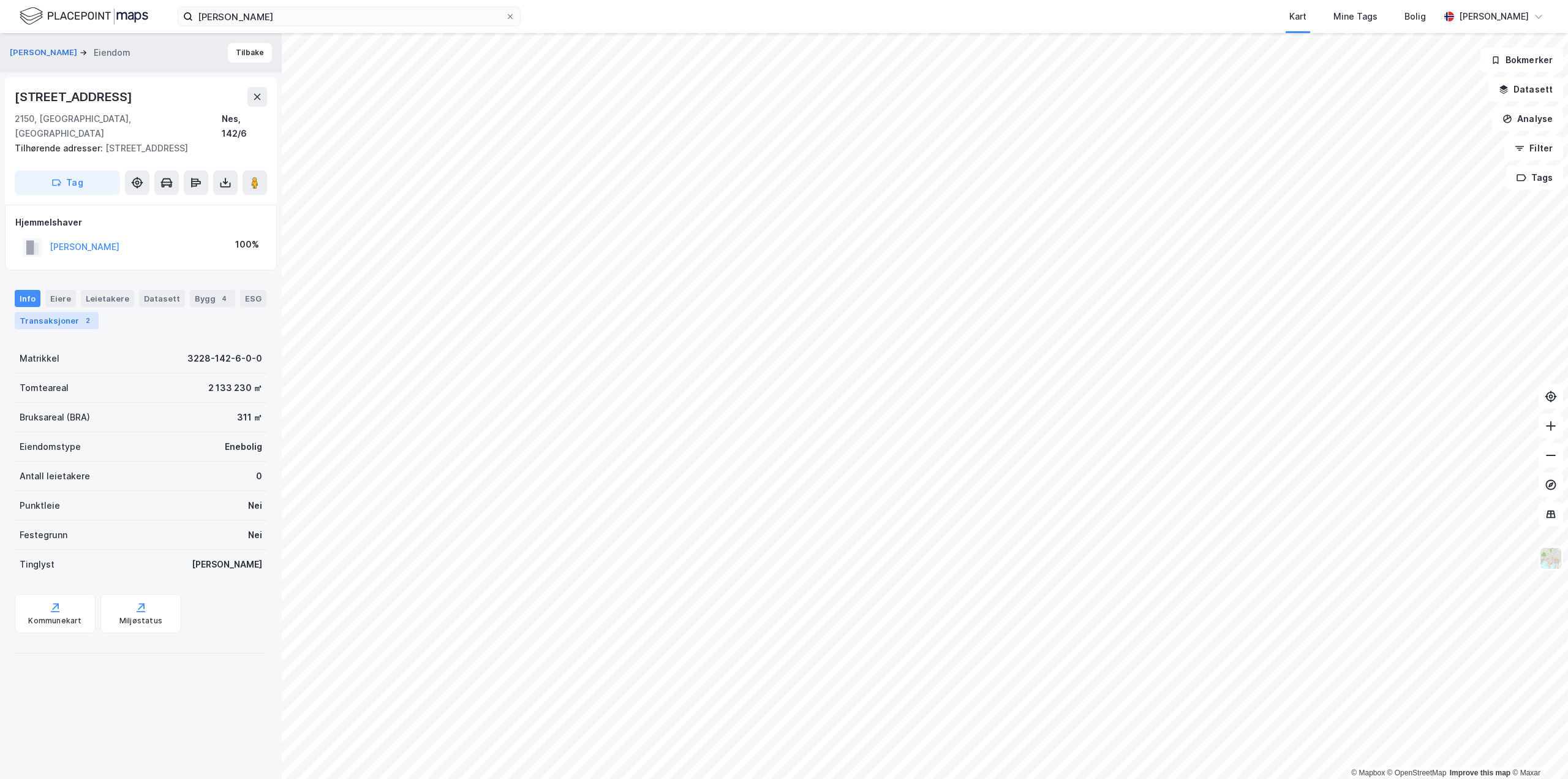
click at [46, 312] on div "Transaksjoner 2" at bounding box center [56, 321] width 84 height 17
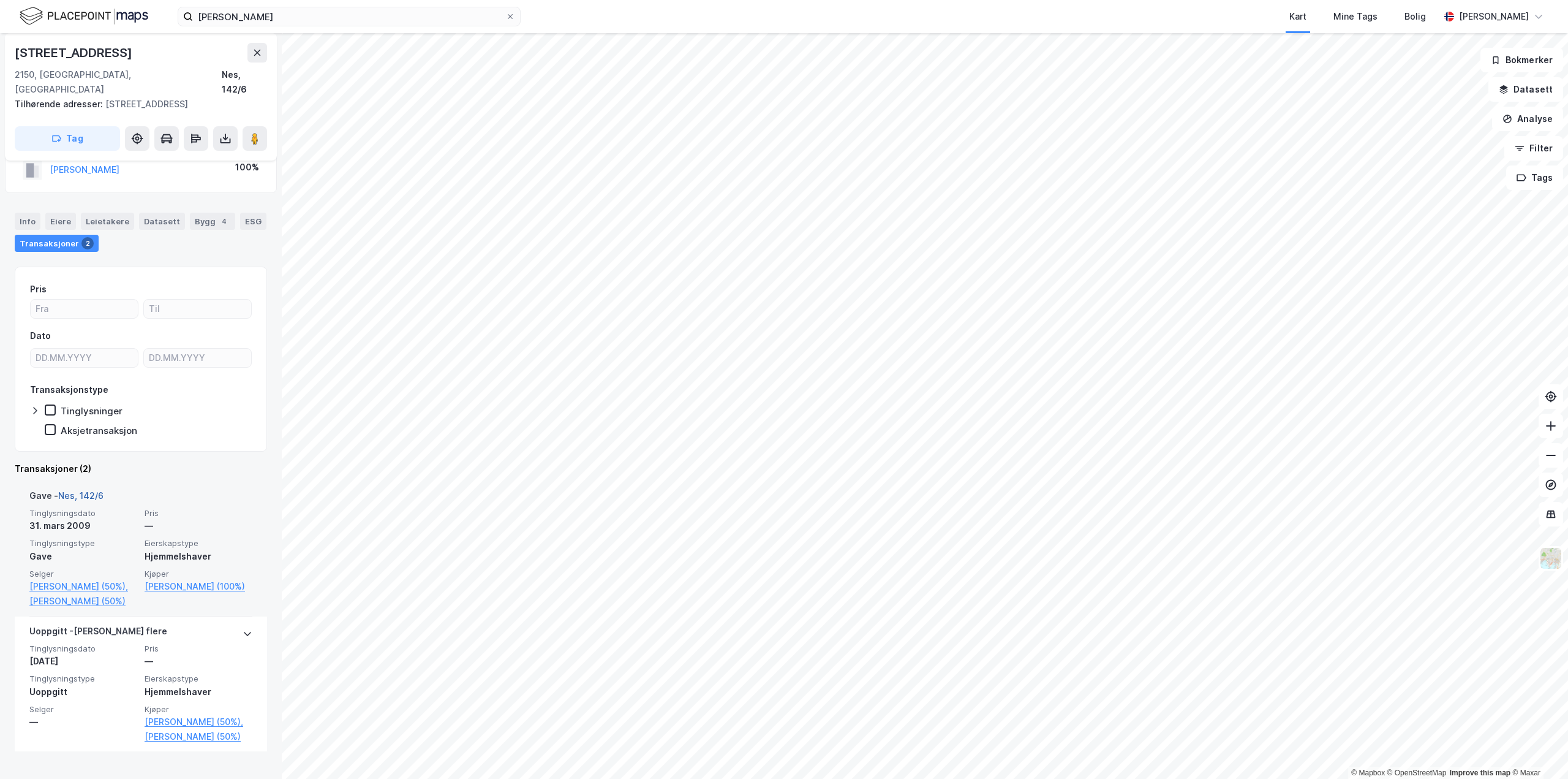
scroll to position [79, 0]
click at [164, 577] on link "[PERSON_NAME] (100%)" at bounding box center [198, 584] width 108 height 14
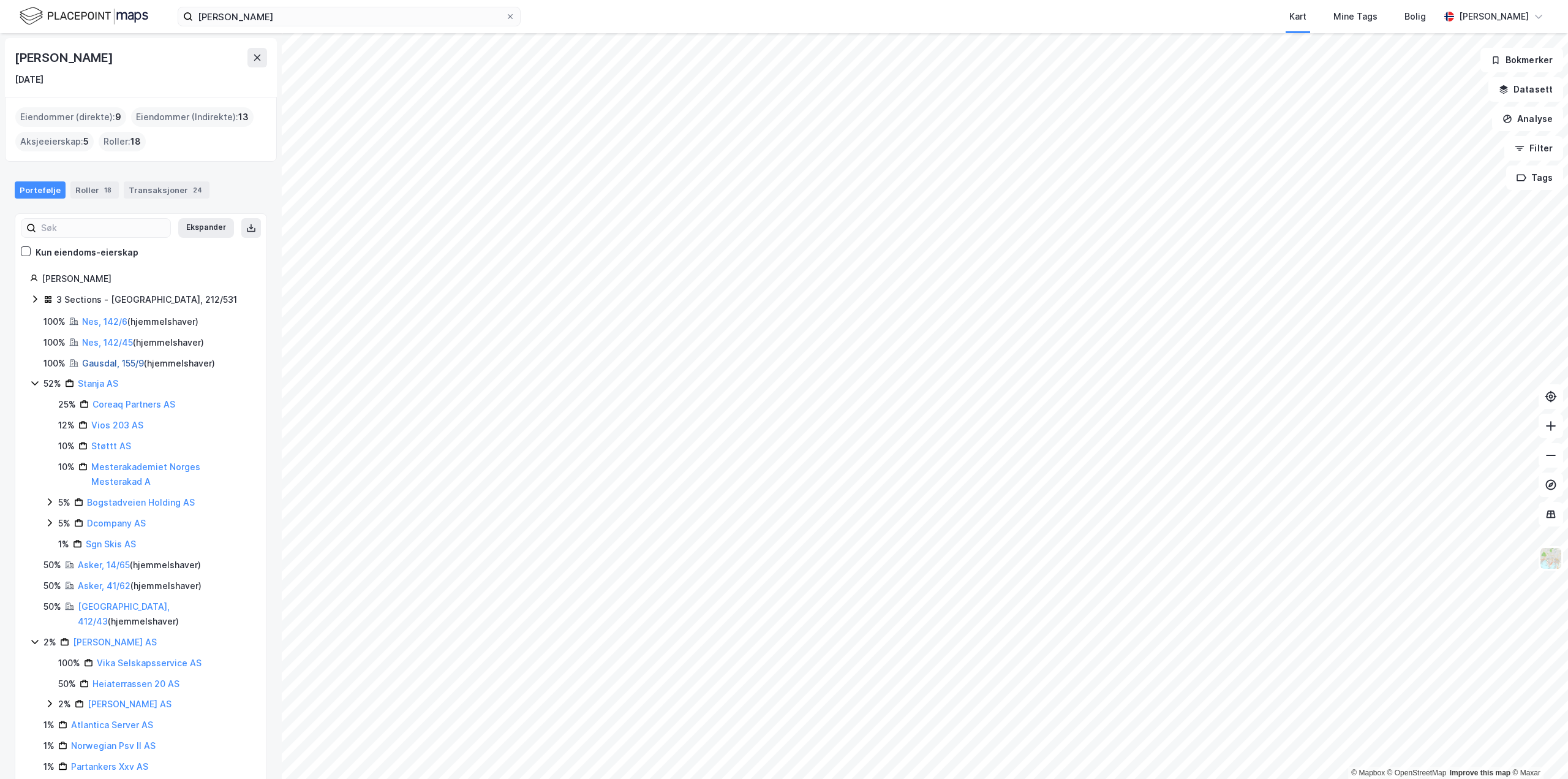
click at [95, 365] on link "Gausdal, 155/9" at bounding box center [113, 363] width 62 height 10
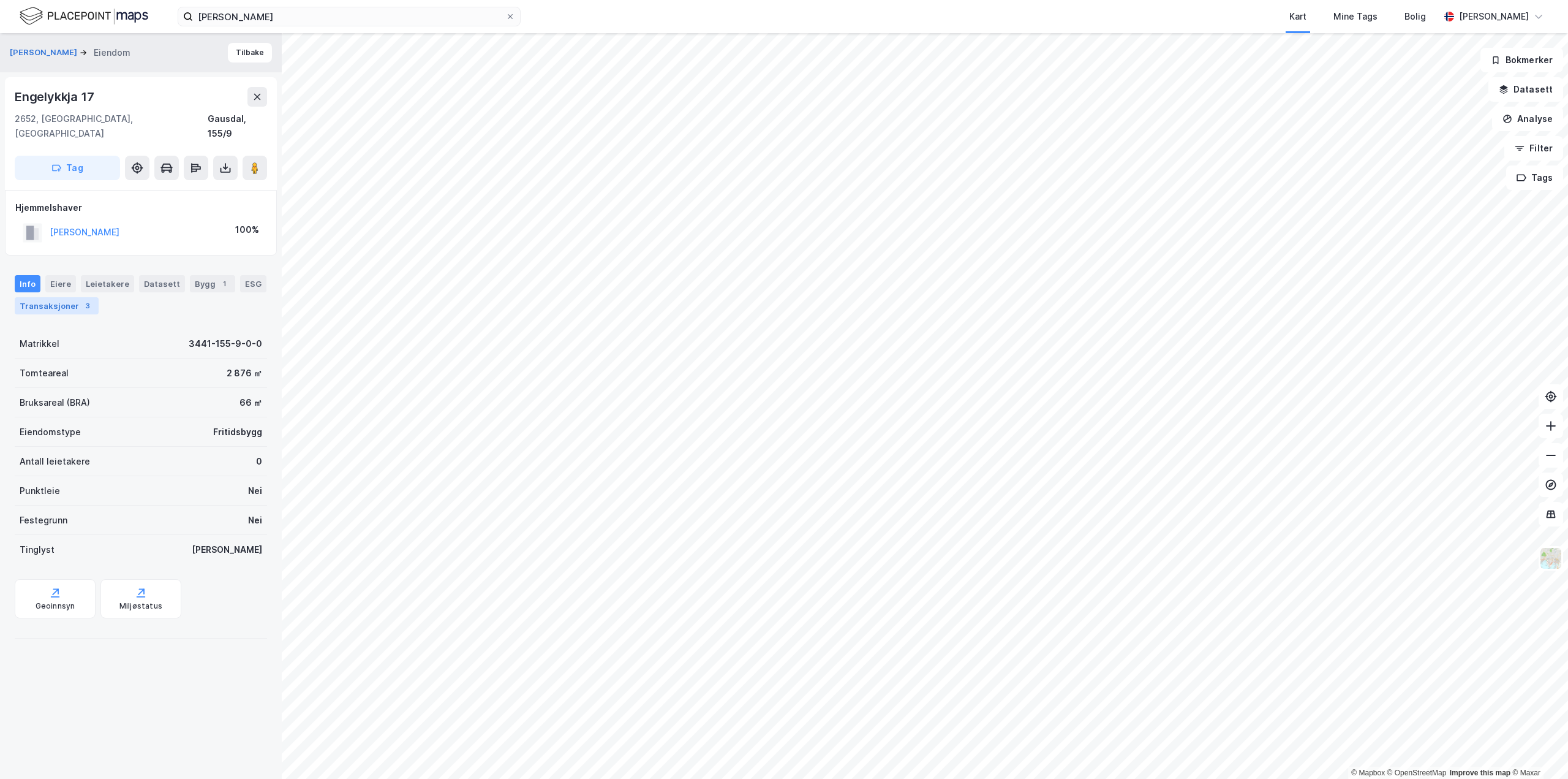
click at [69, 297] on div "Transaksjoner 3" at bounding box center [56, 306] width 84 height 17
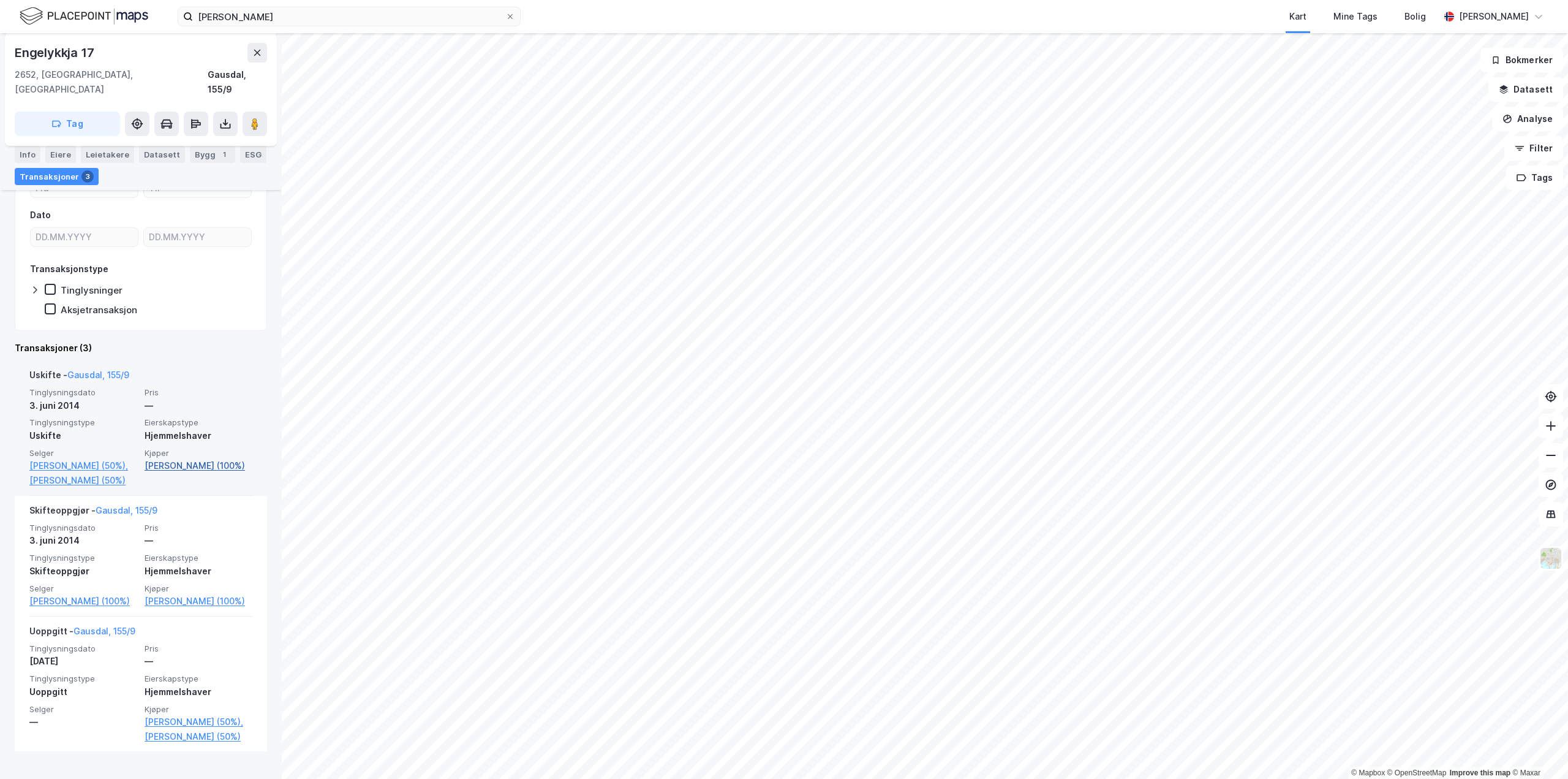
scroll to position [184, 0]
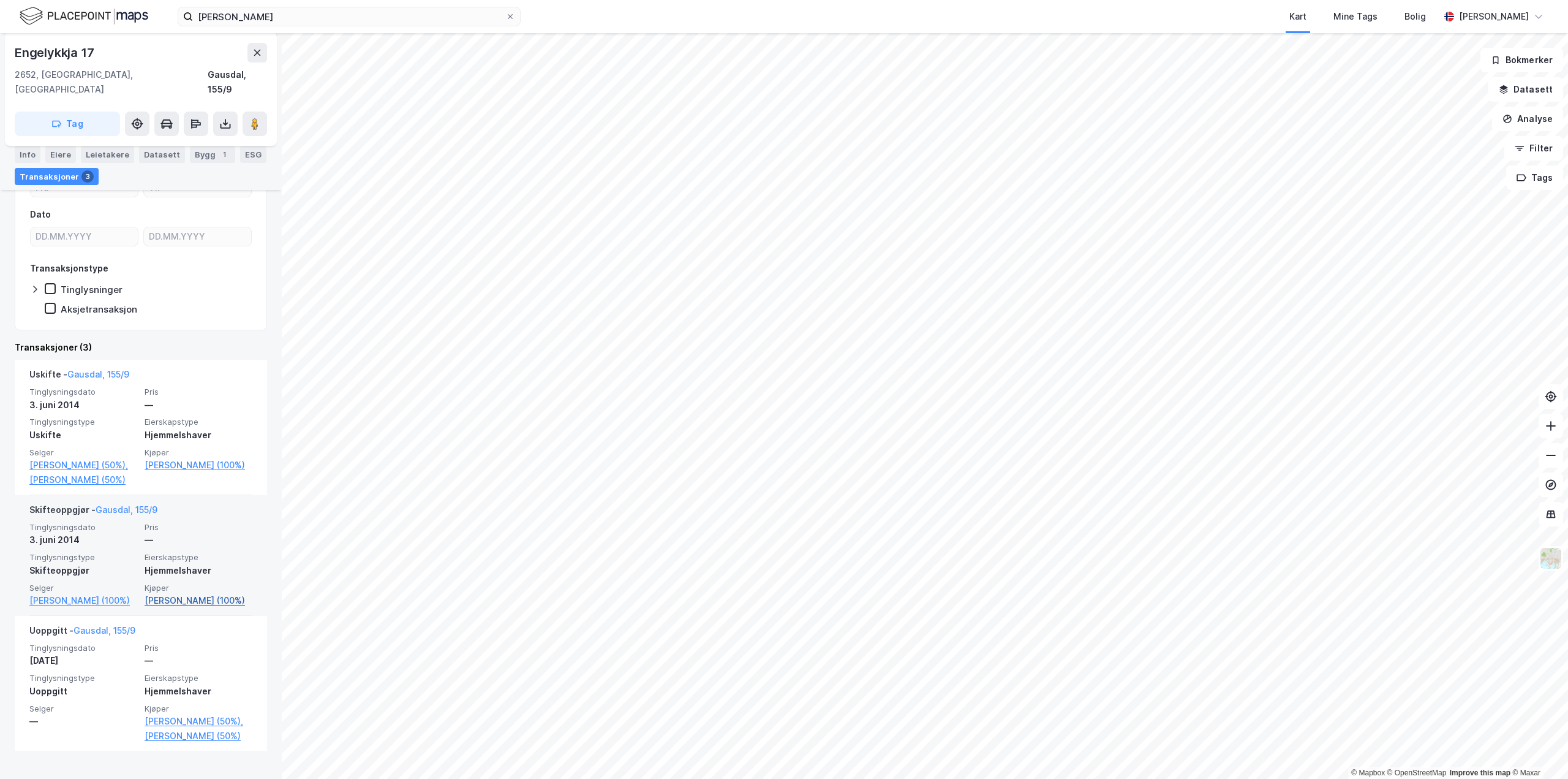
click at [168, 599] on link "[PERSON_NAME] (100%)" at bounding box center [198, 600] width 108 height 14
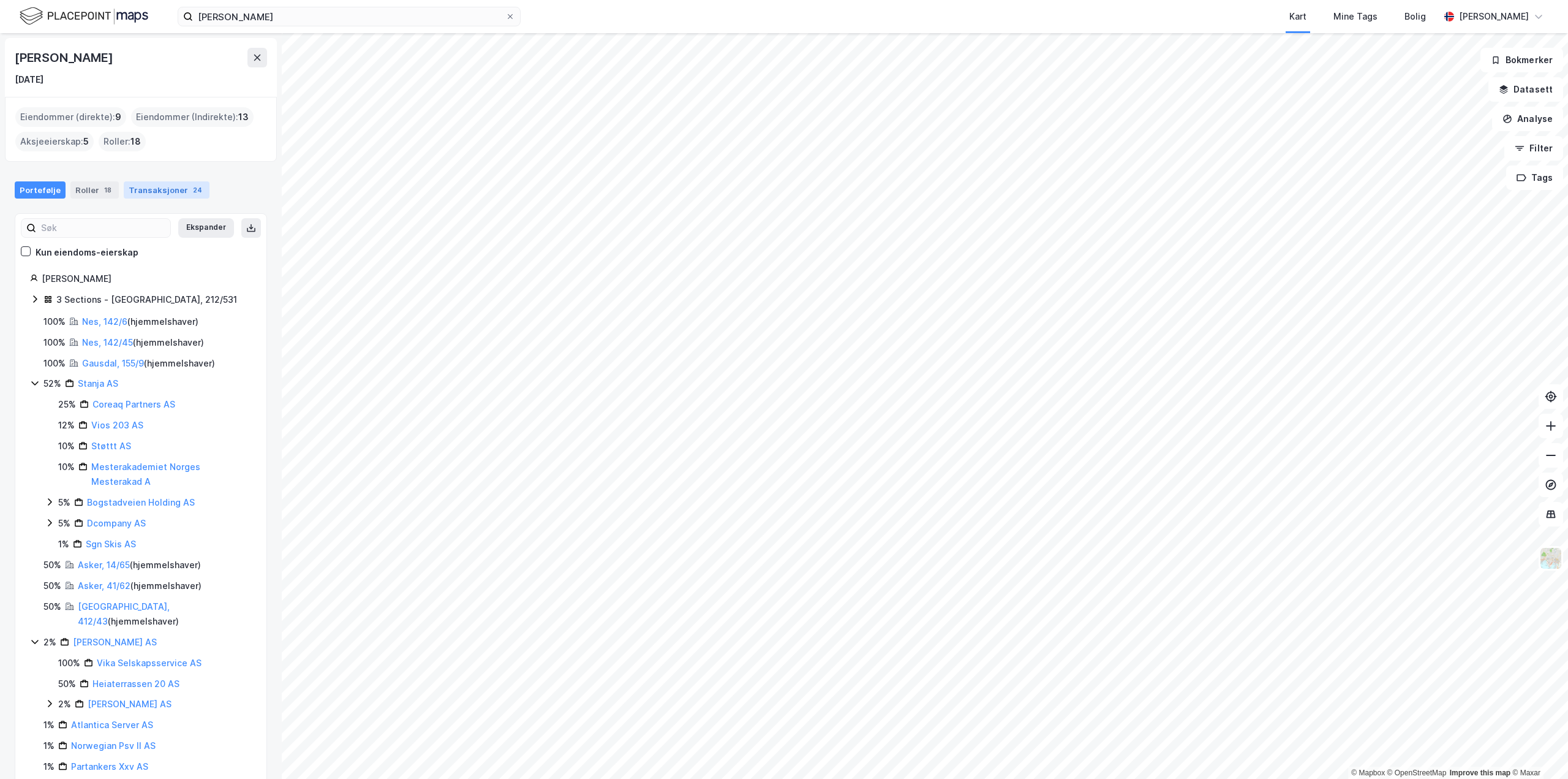
click at [152, 193] on div "Transaksjoner 24" at bounding box center [166, 190] width 86 height 17
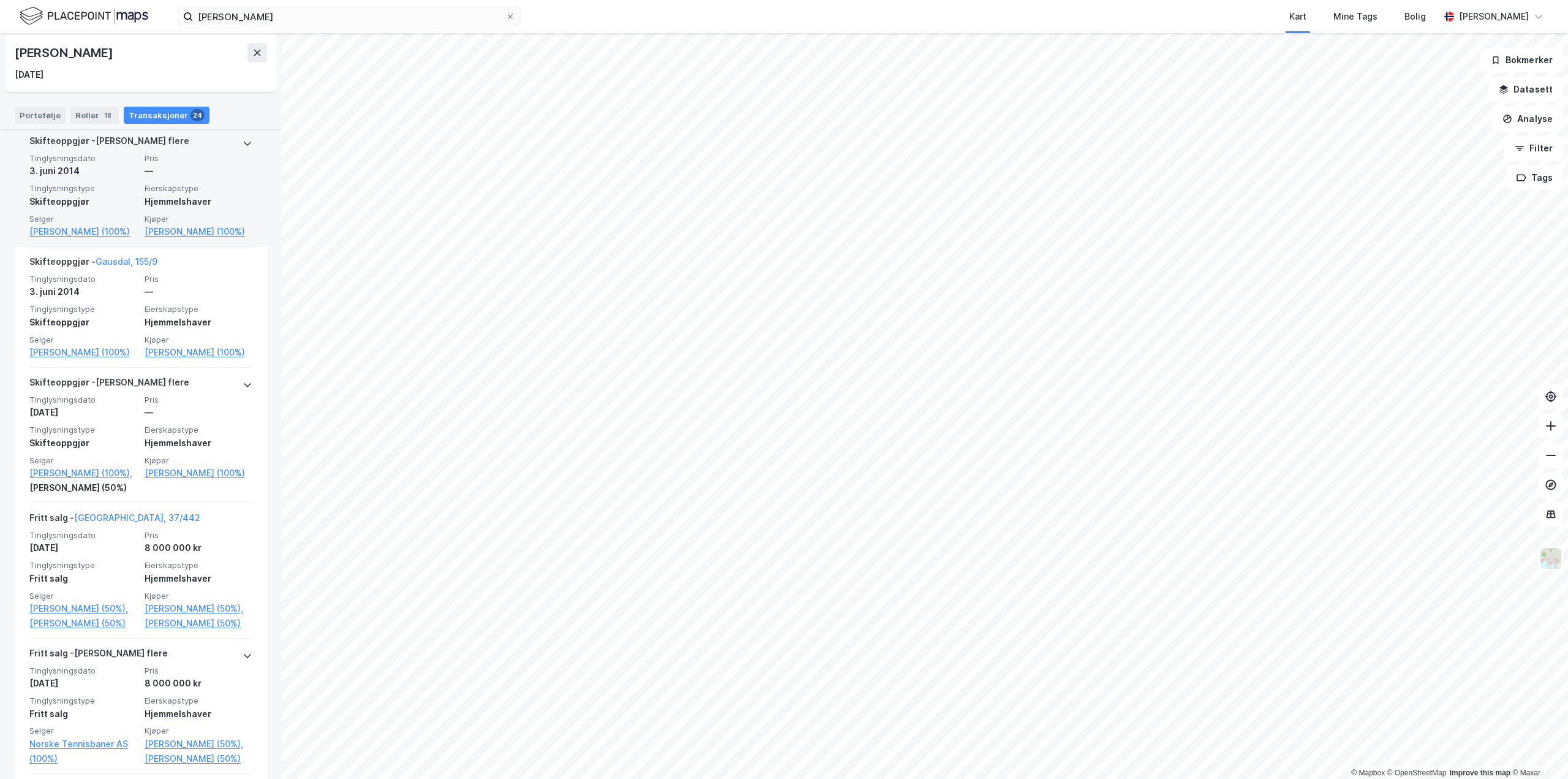
scroll to position [2267, 0]
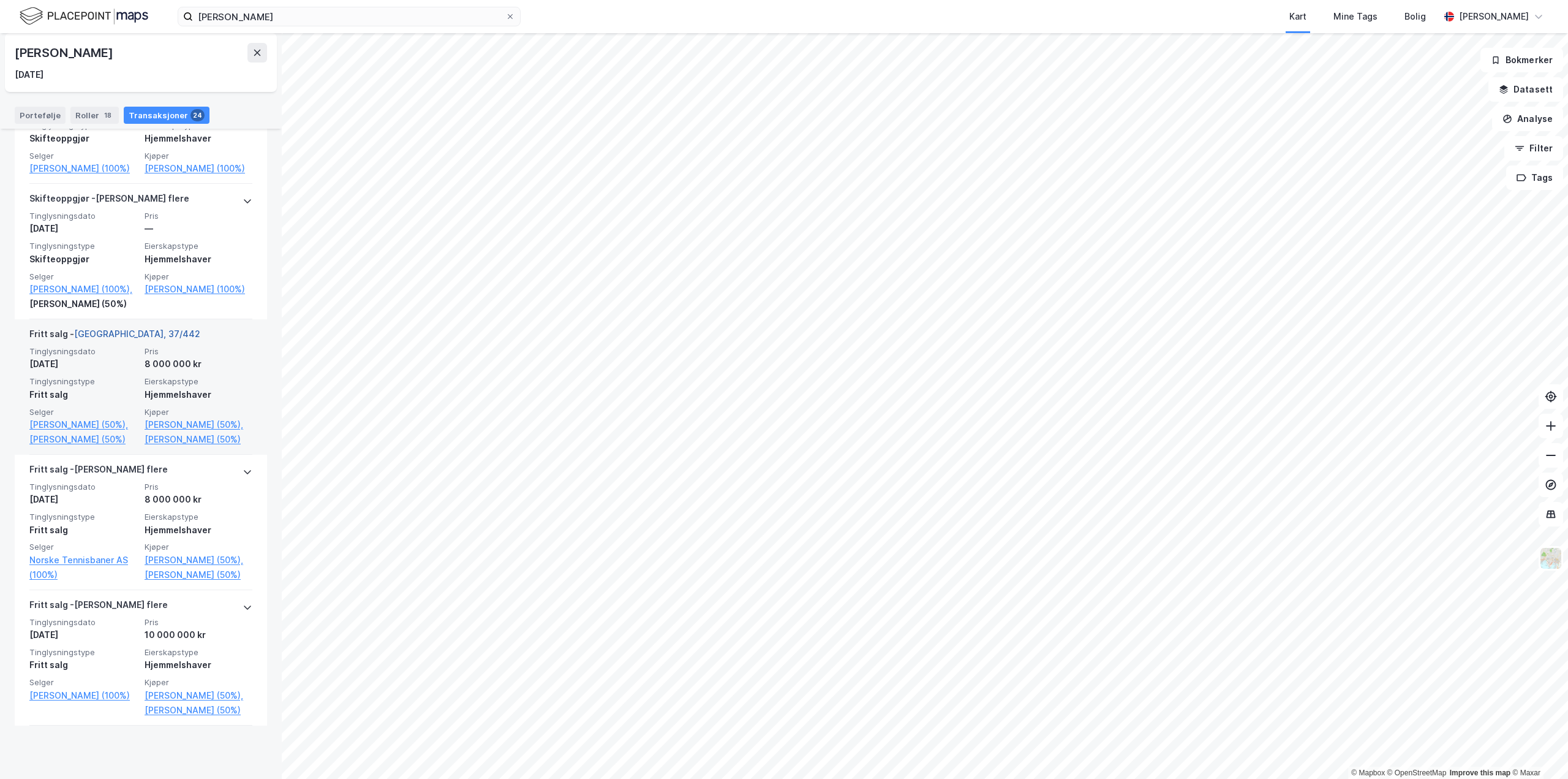
click at [104, 339] on link "[GEOGRAPHIC_DATA], 37/442" at bounding box center [137, 334] width 126 height 10
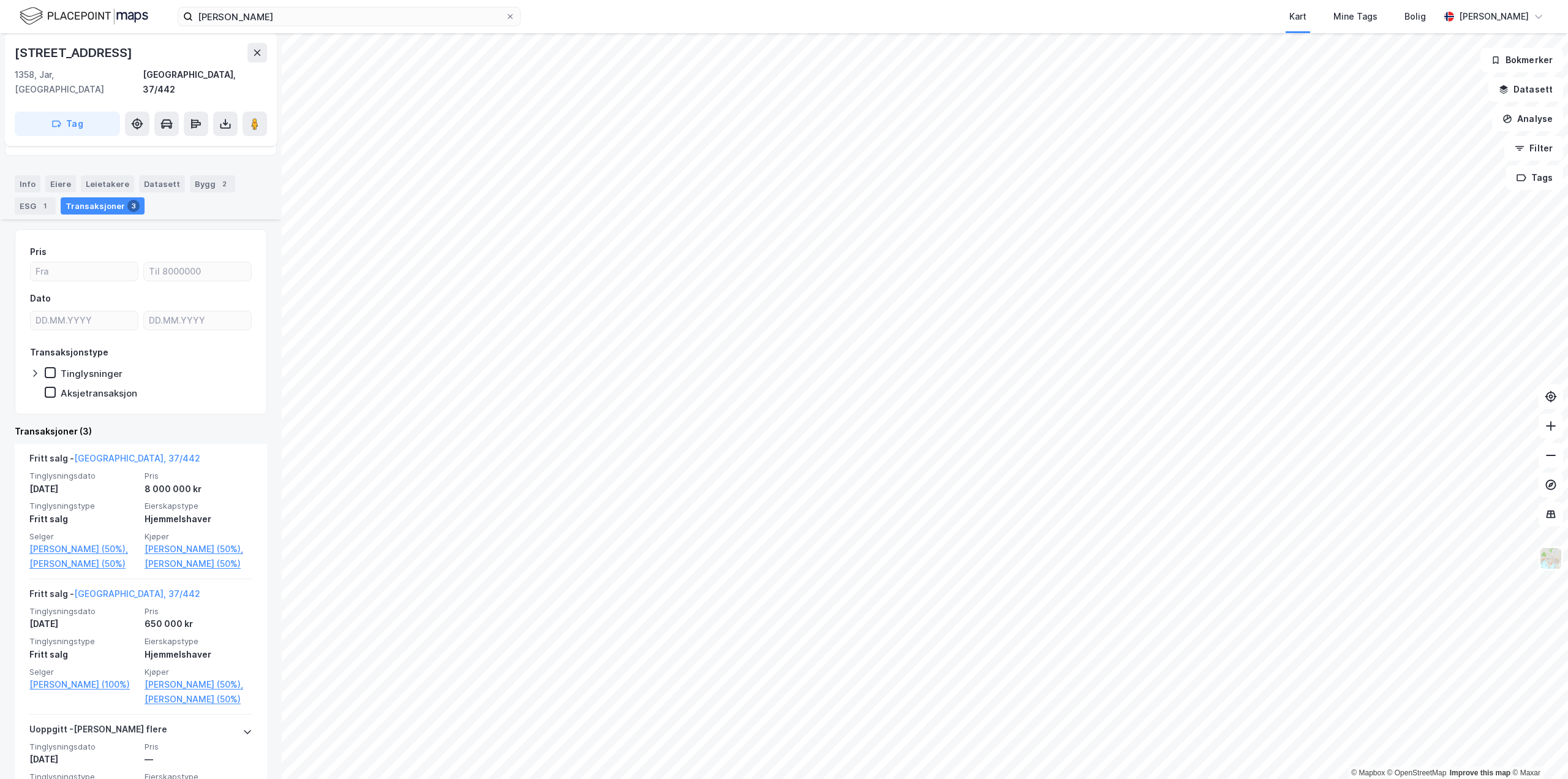
scroll to position [184, 0]
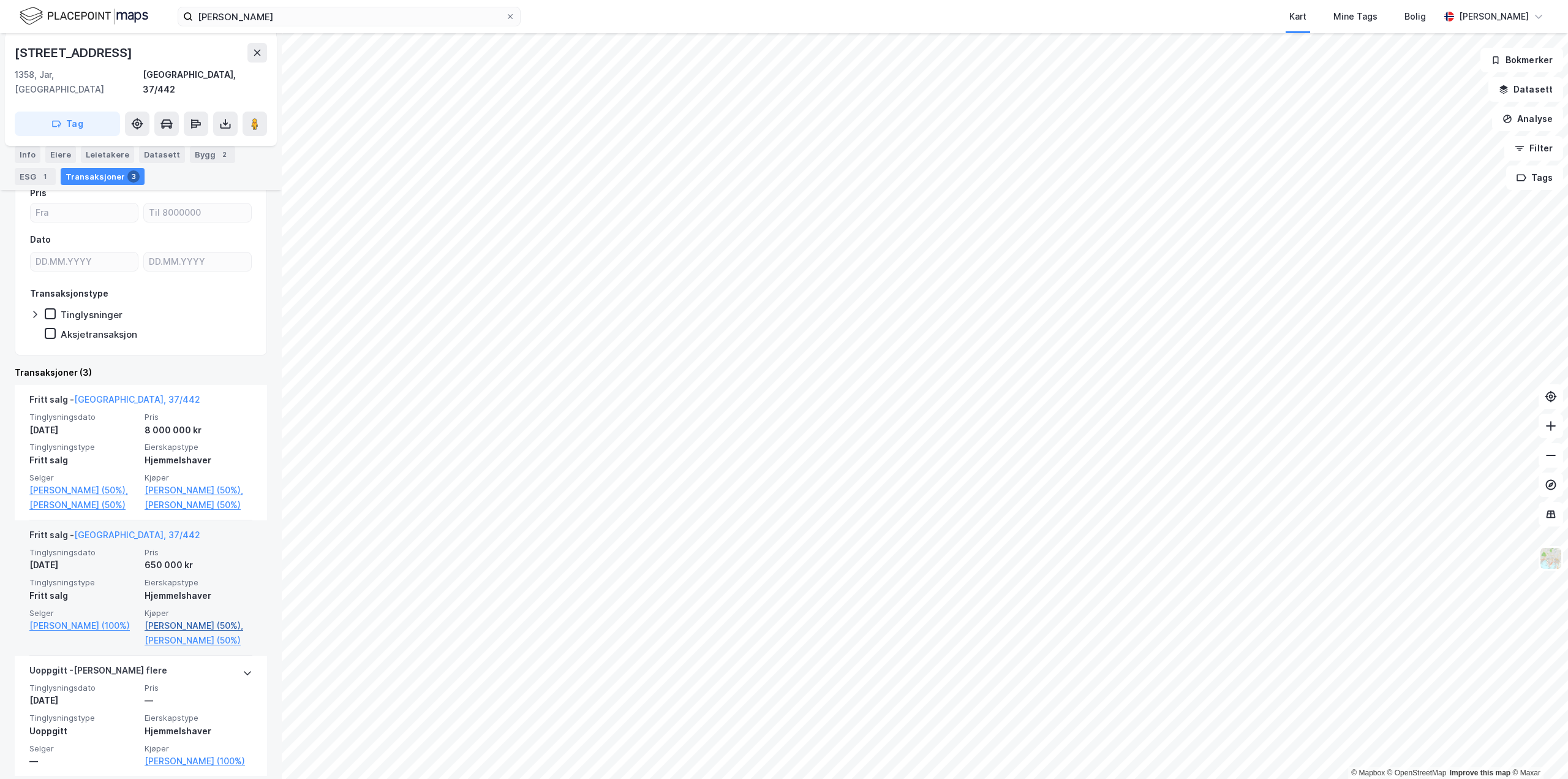
click at [189, 633] on link "[PERSON_NAME] (50%)," at bounding box center [198, 625] width 108 height 14
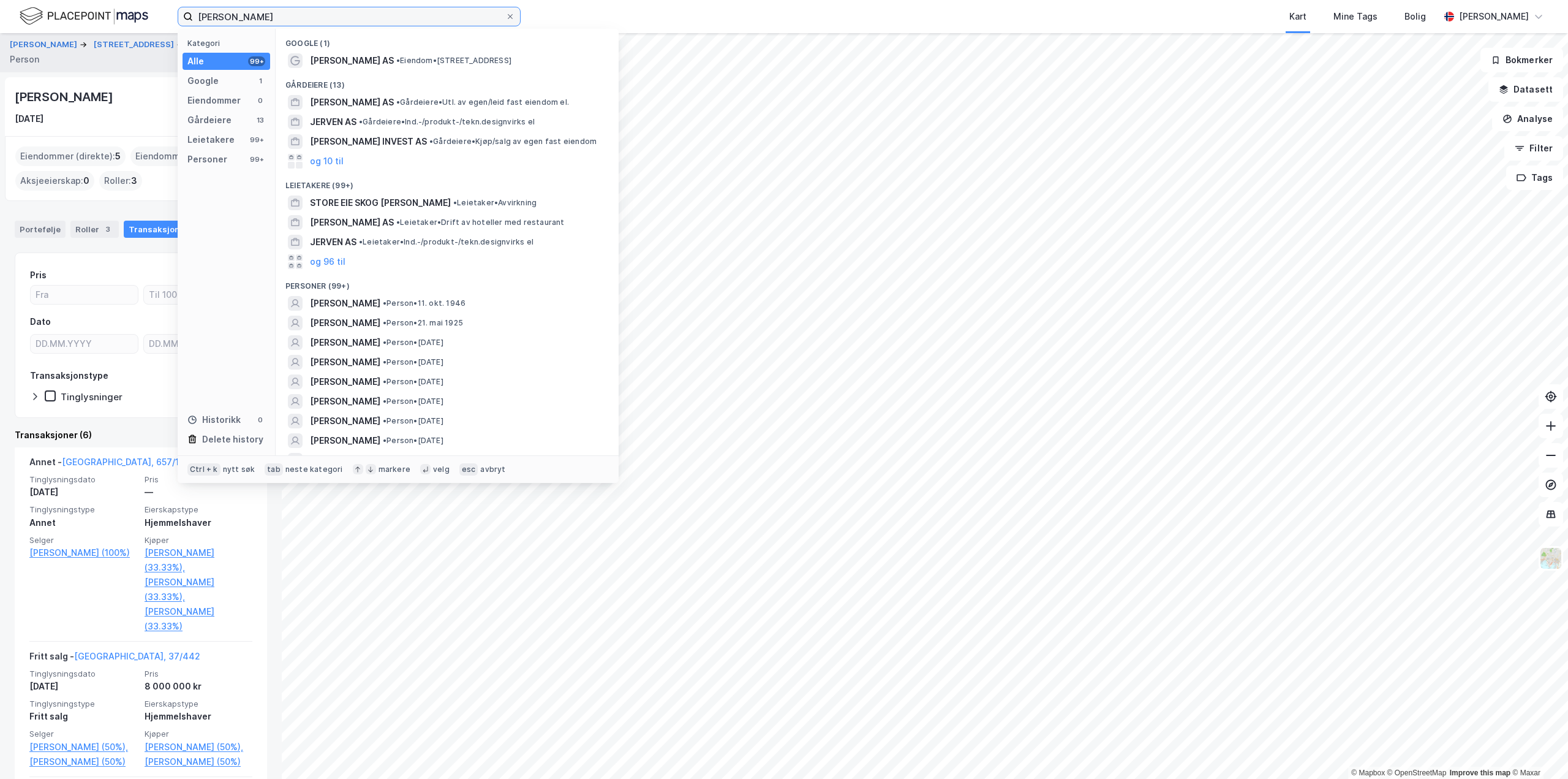
drag, startPoint x: 282, startPoint y: 16, endPoint x: -344, endPoint y: 20, distance: 626.0
click at [0, 20] on html "[PERSON_NAME] Kategori Alle 99+ Google 1 Eiendommer 0 Gårdeiere 13 Leietakere 9…" at bounding box center [784, 389] width 1568 height 779
paste input "[PERSON_NAME]"
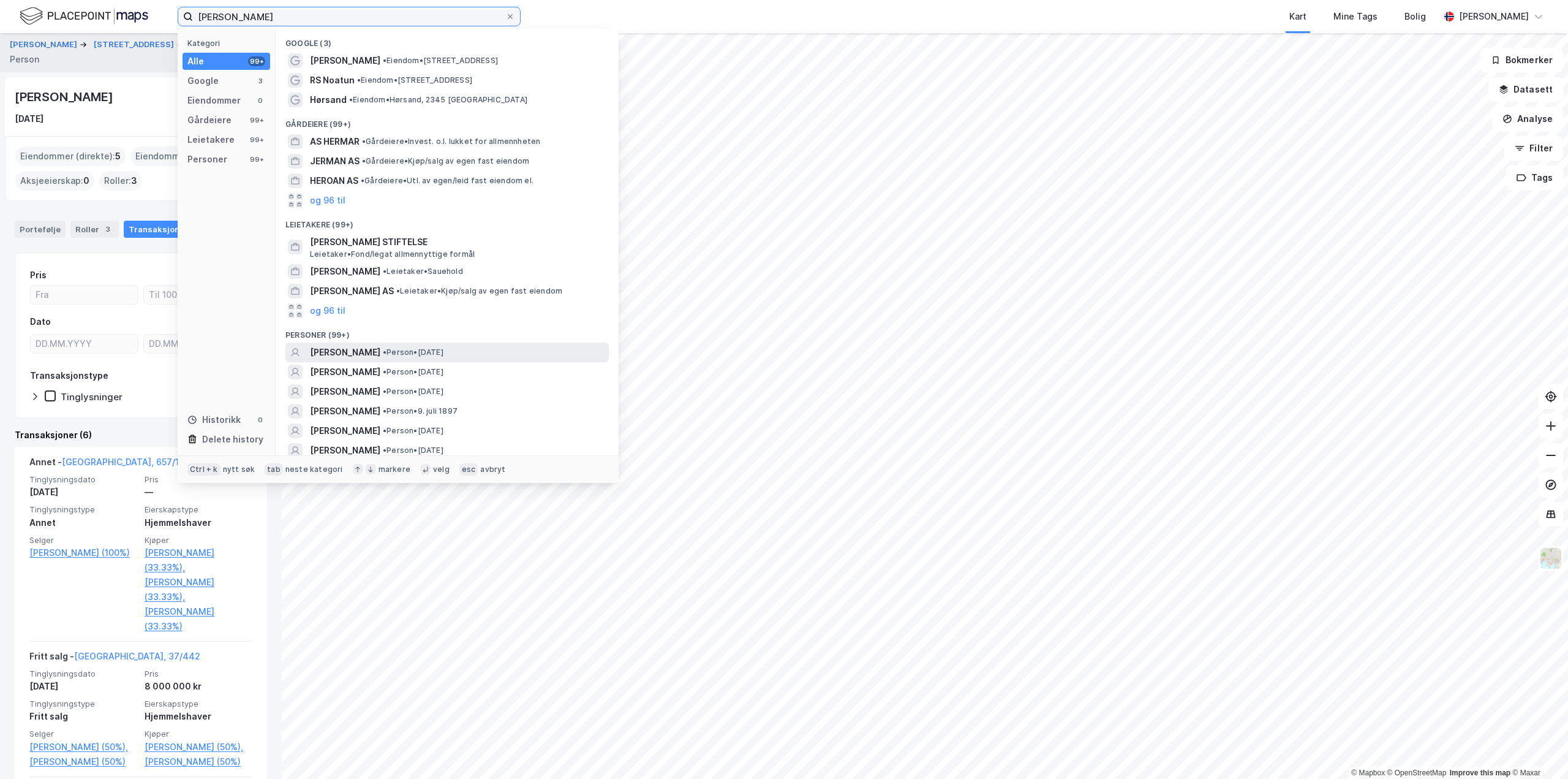
type input "[PERSON_NAME]"
click at [362, 351] on span "[PERSON_NAME]" at bounding box center [345, 352] width 71 height 14
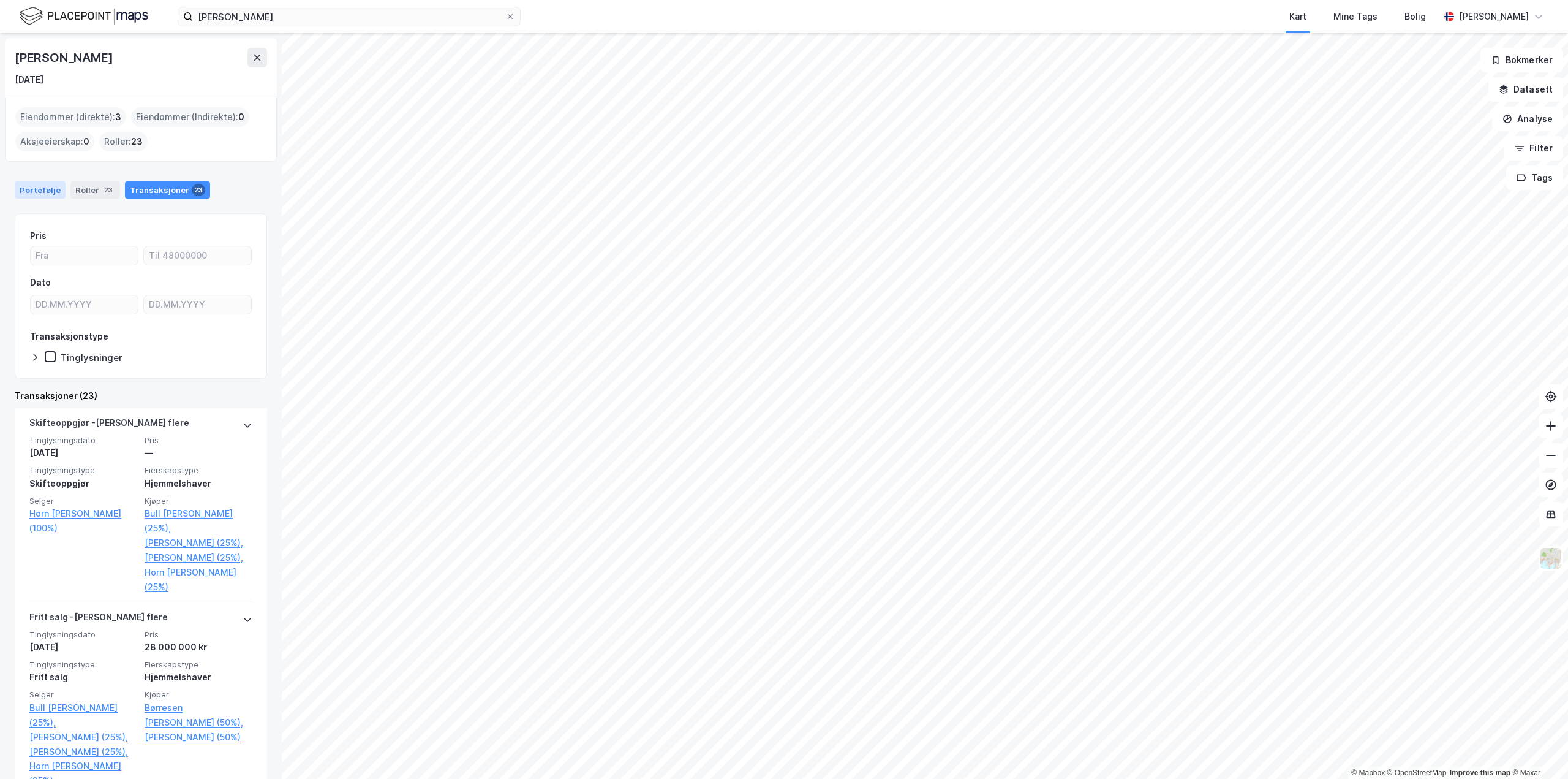
click at [27, 187] on div "Portefølje" at bounding box center [40, 190] width 51 height 17
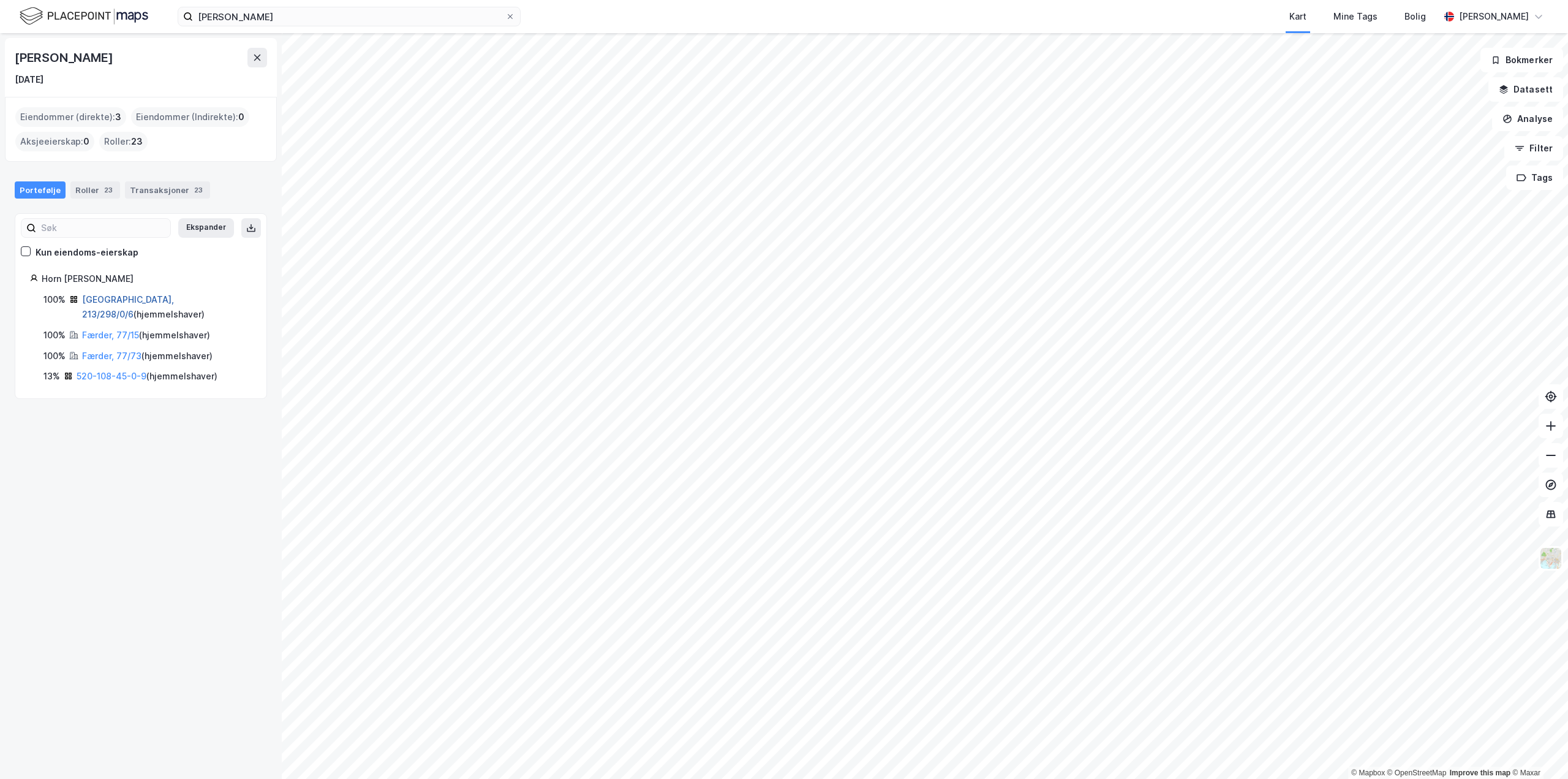
click at [100, 300] on link "[GEOGRAPHIC_DATA], 213/298/0/6" at bounding box center [128, 306] width 92 height 25
click at [107, 330] on link "Færder, 77/15" at bounding box center [110, 335] width 57 height 10
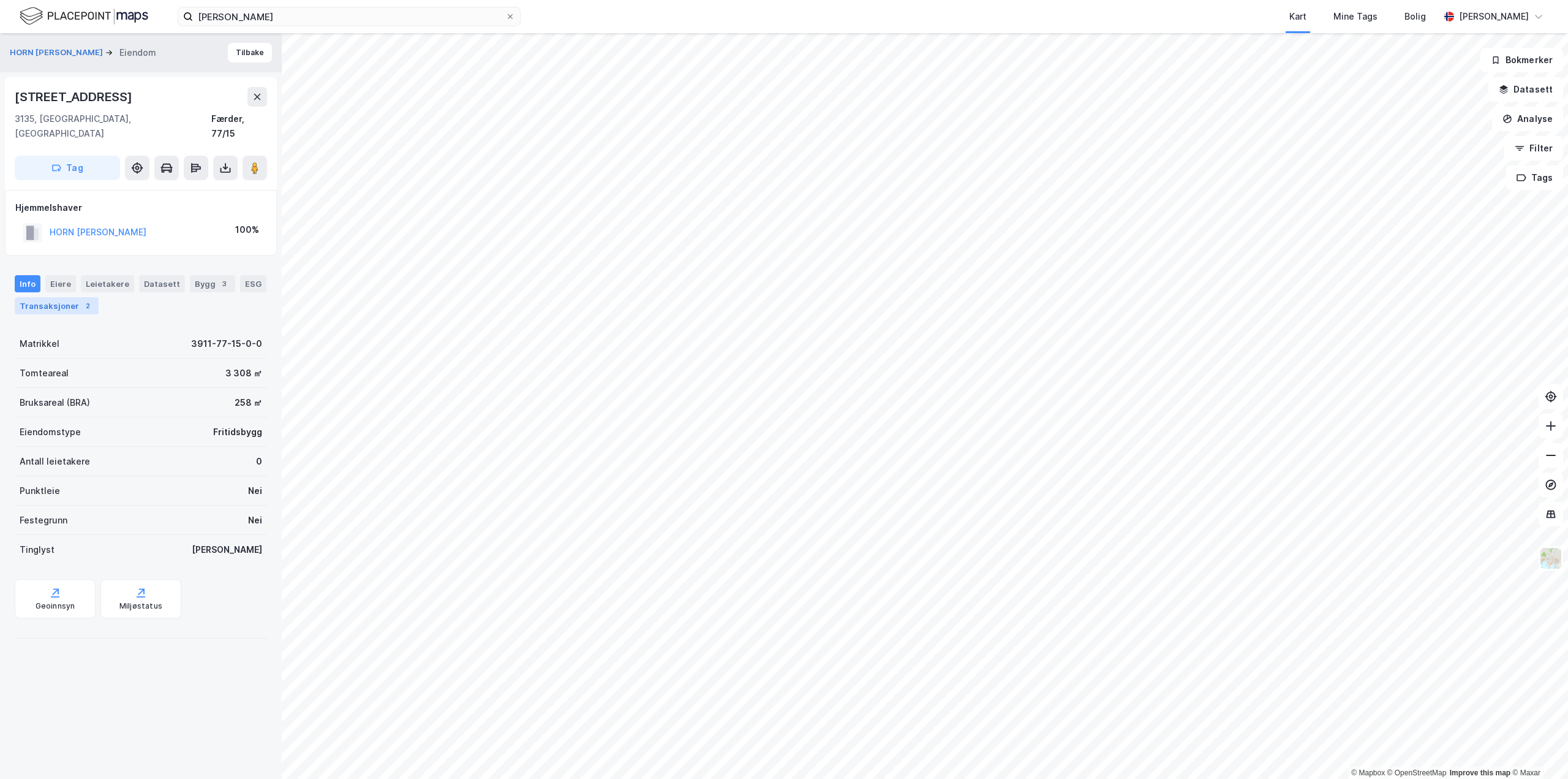
click at [68, 297] on div "Transaksjoner 2" at bounding box center [56, 306] width 84 height 17
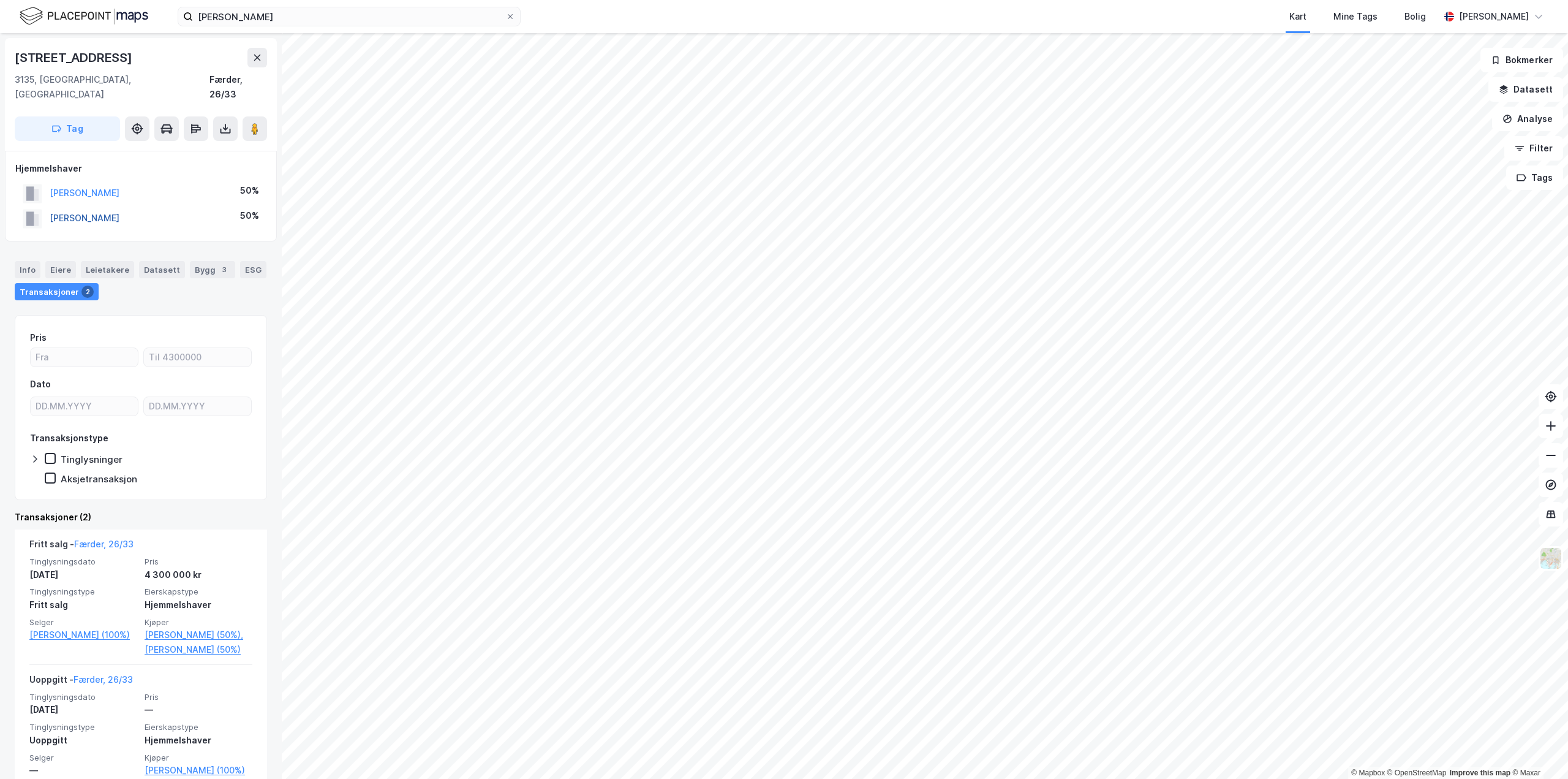
click at [0, 0] on button "[PERSON_NAME]" at bounding box center [0, 0] width 0 height 0
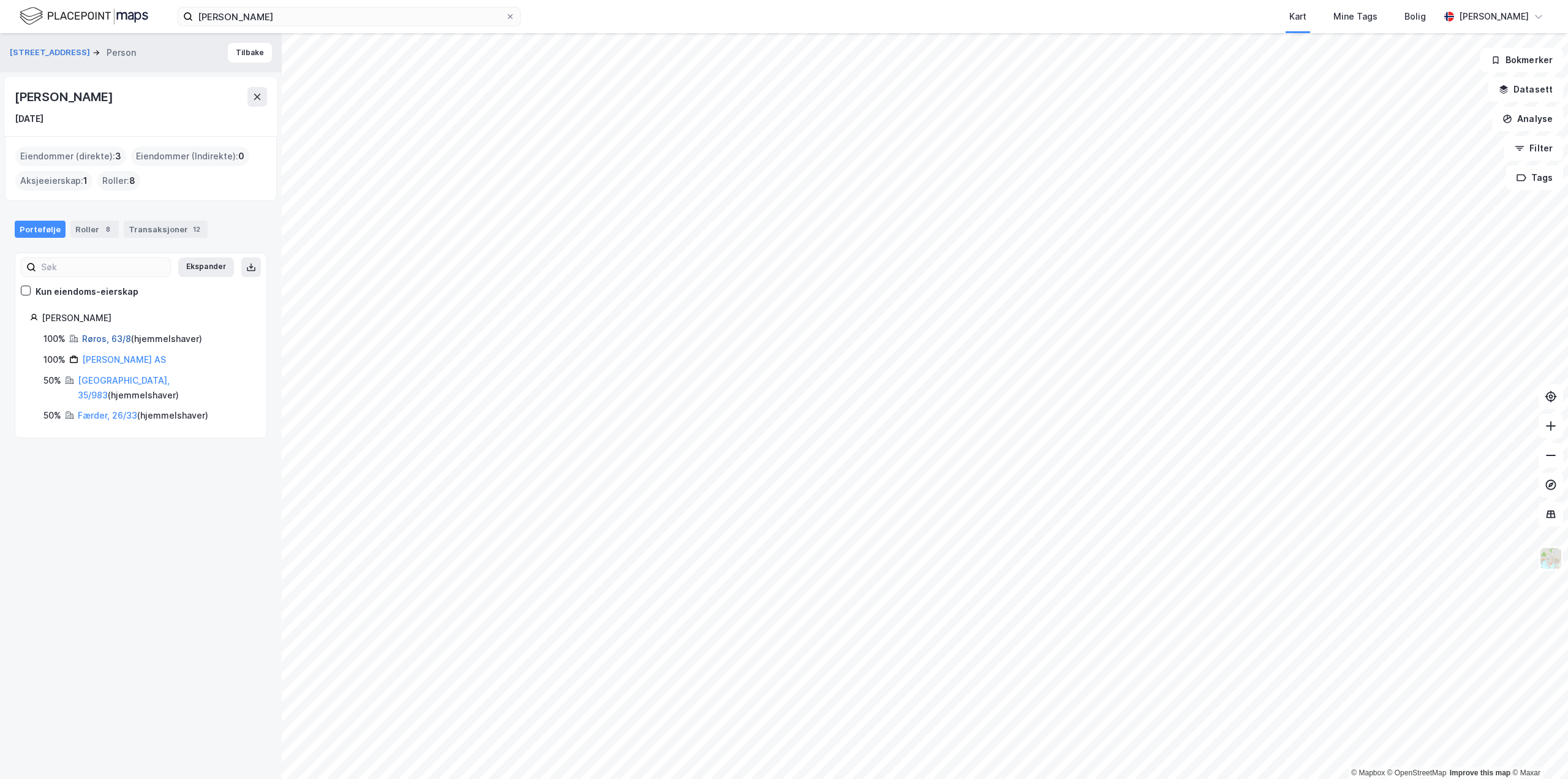
click at [110, 339] on link "Røros, 63/8" at bounding box center [107, 339] width 49 height 10
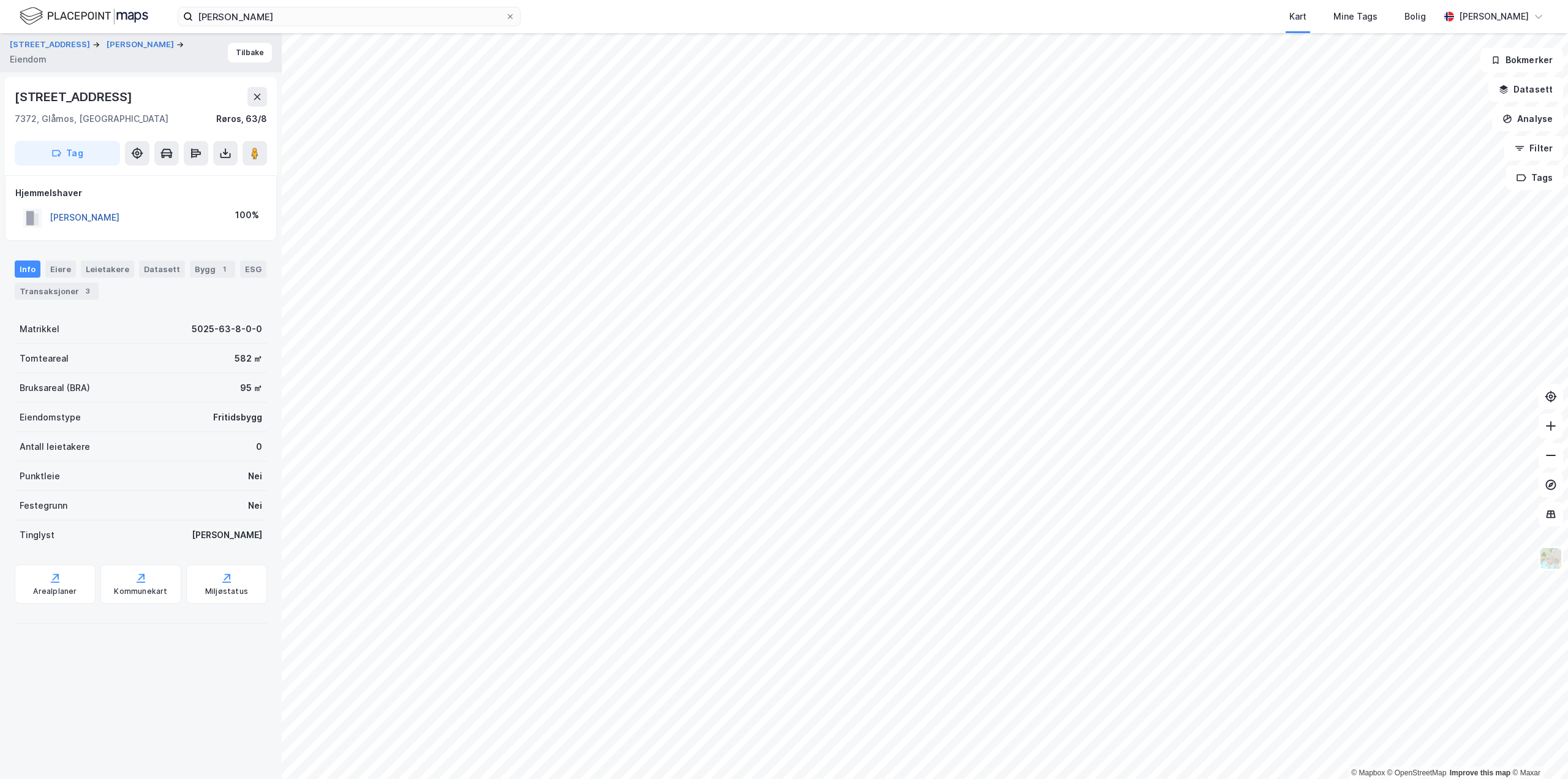
click at [0, 0] on button "[PERSON_NAME]" at bounding box center [0, 0] width 0 height 0
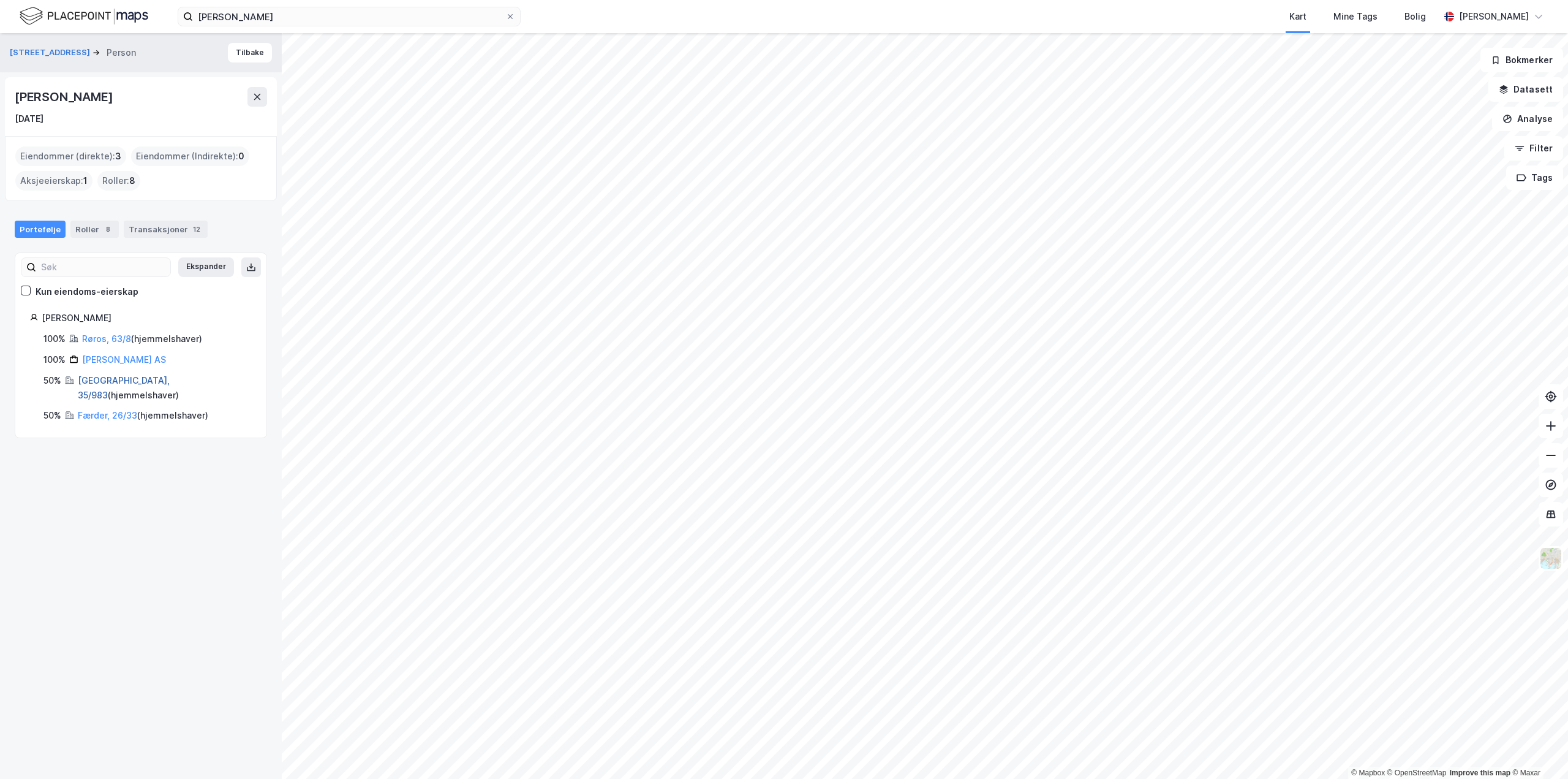
click at [87, 379] on link "[GEOGRAPHIC_DATA], 35/983" at bounding box center [123, 387] width 92 height 25
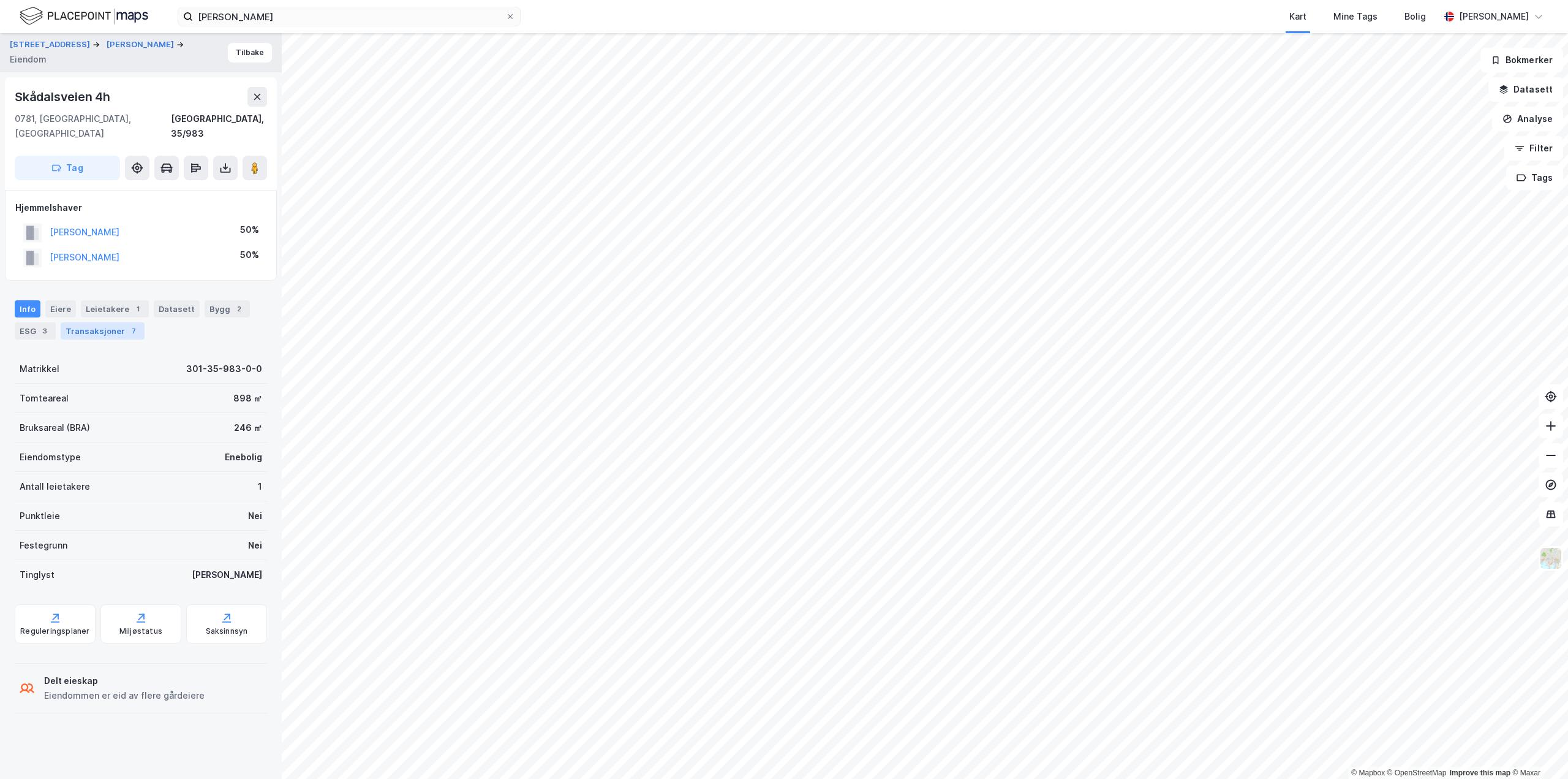
click at [112, 322] on div "Transaksjoner 7" at bounding box center [103, 331] width 84 height 17
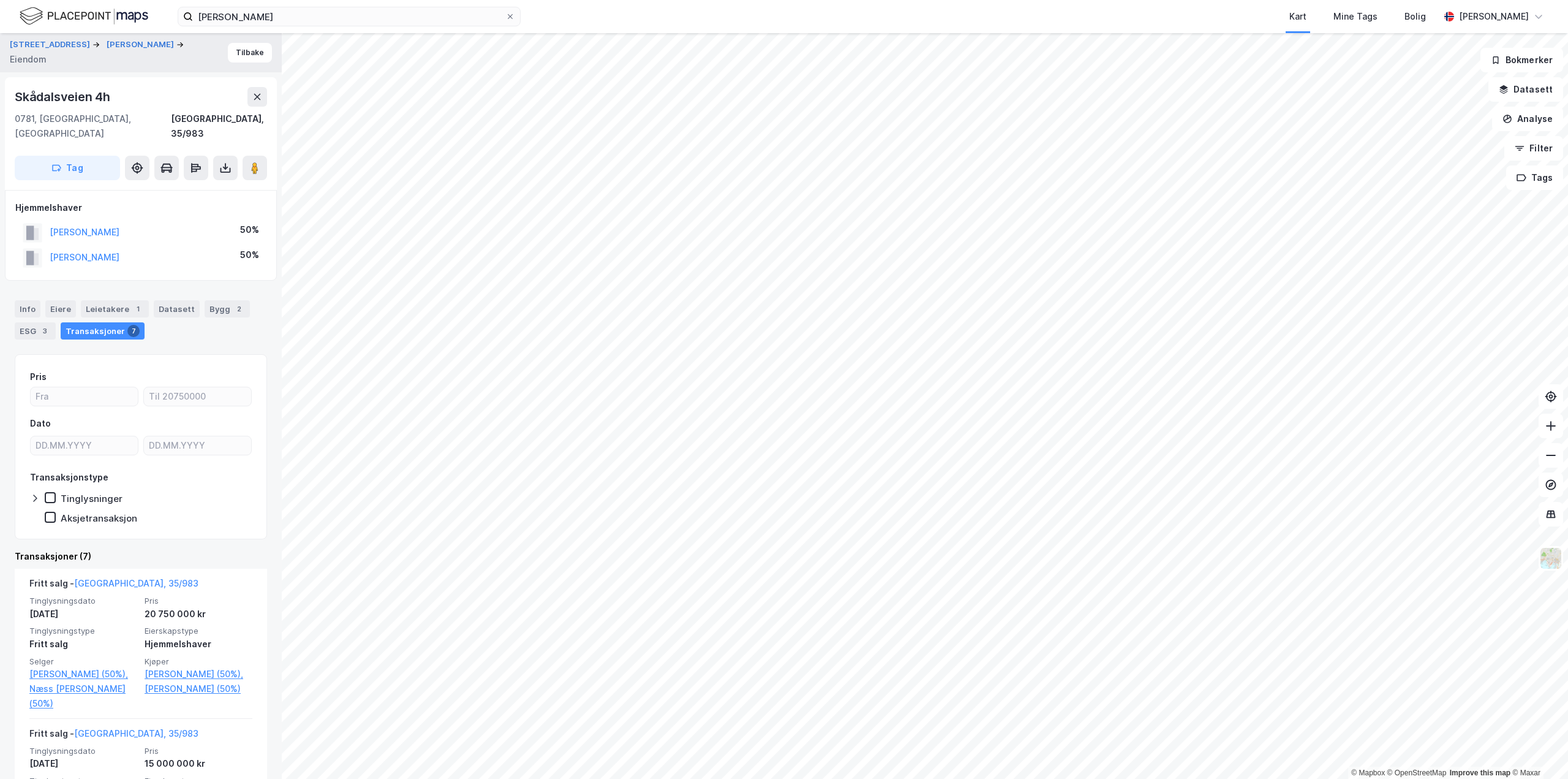
click at [104, 322] on div "Transaksjoner 7" at bounding box center [103, 331] width 84 height 17
click at [0, 0] on button "[PERSON_NAME]" at bounding box center [0, 0] width 0 height 0
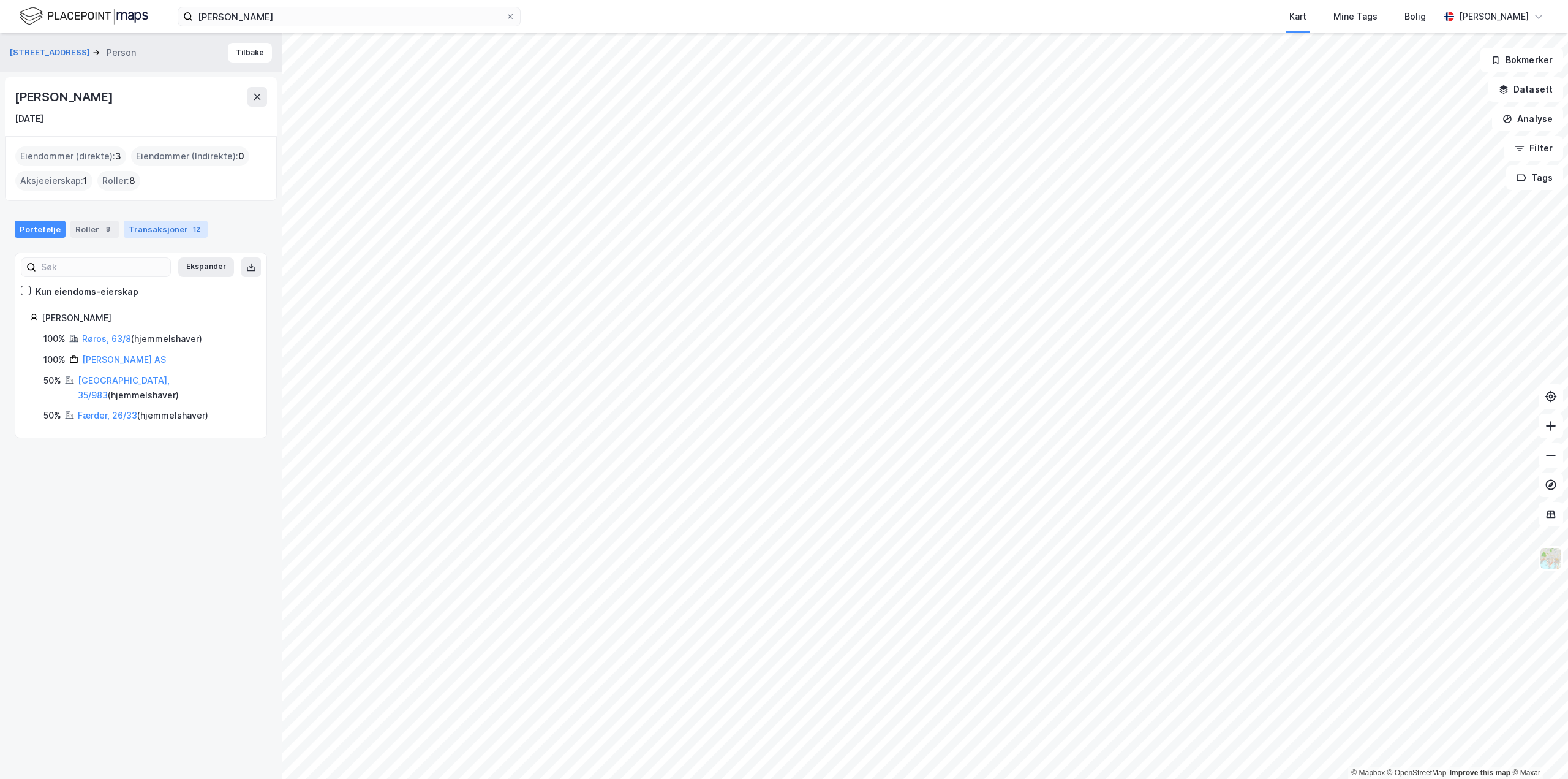
click at [161, 229] on div "Transaksjoner 12" at bounding box center [165, 230] width 84 height 17
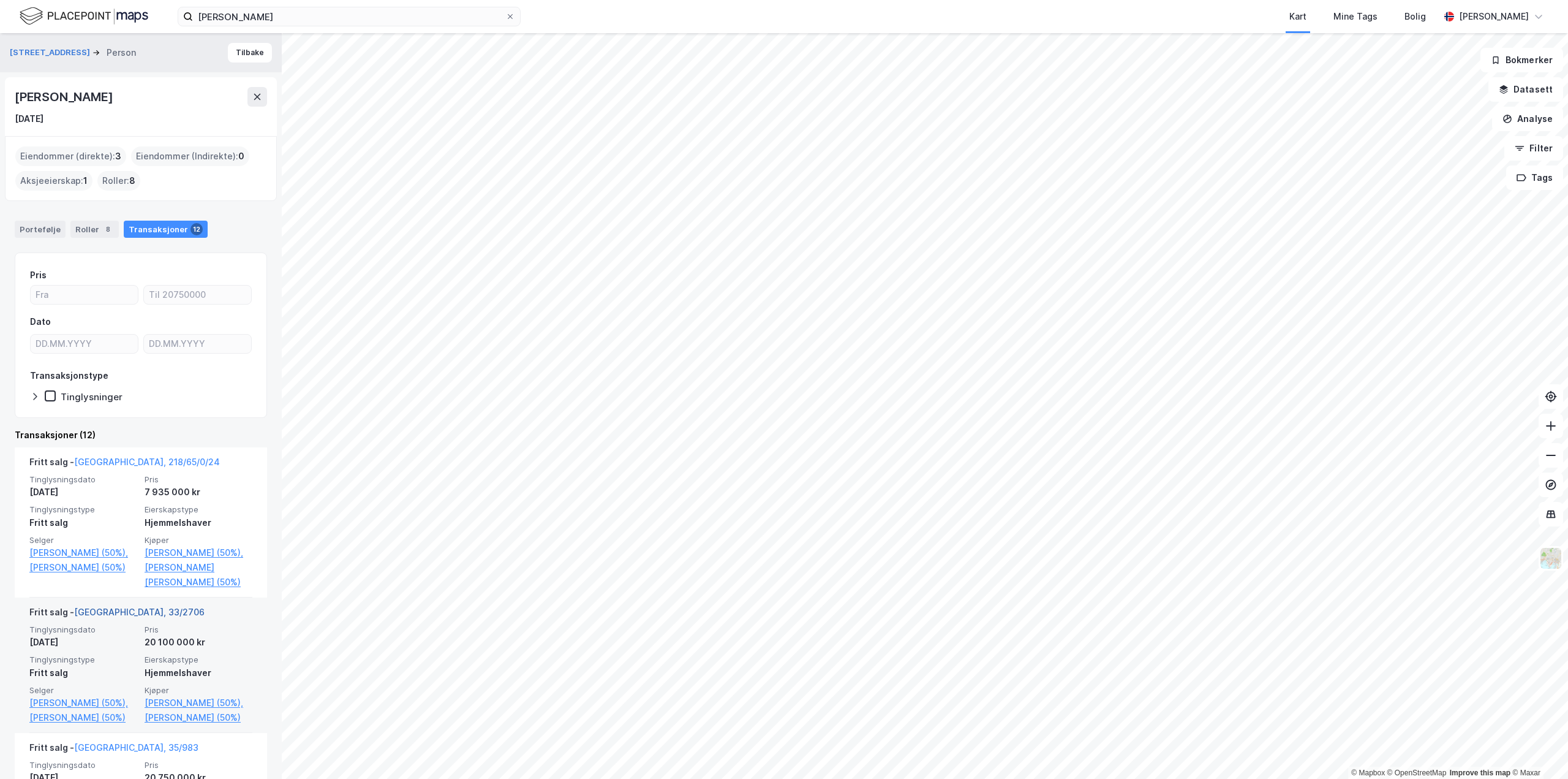
click at [95, 617] on link "[GEOGRAPHIC_DATA], 33/2706" at bounding box center [139, 612] width 131 height 10
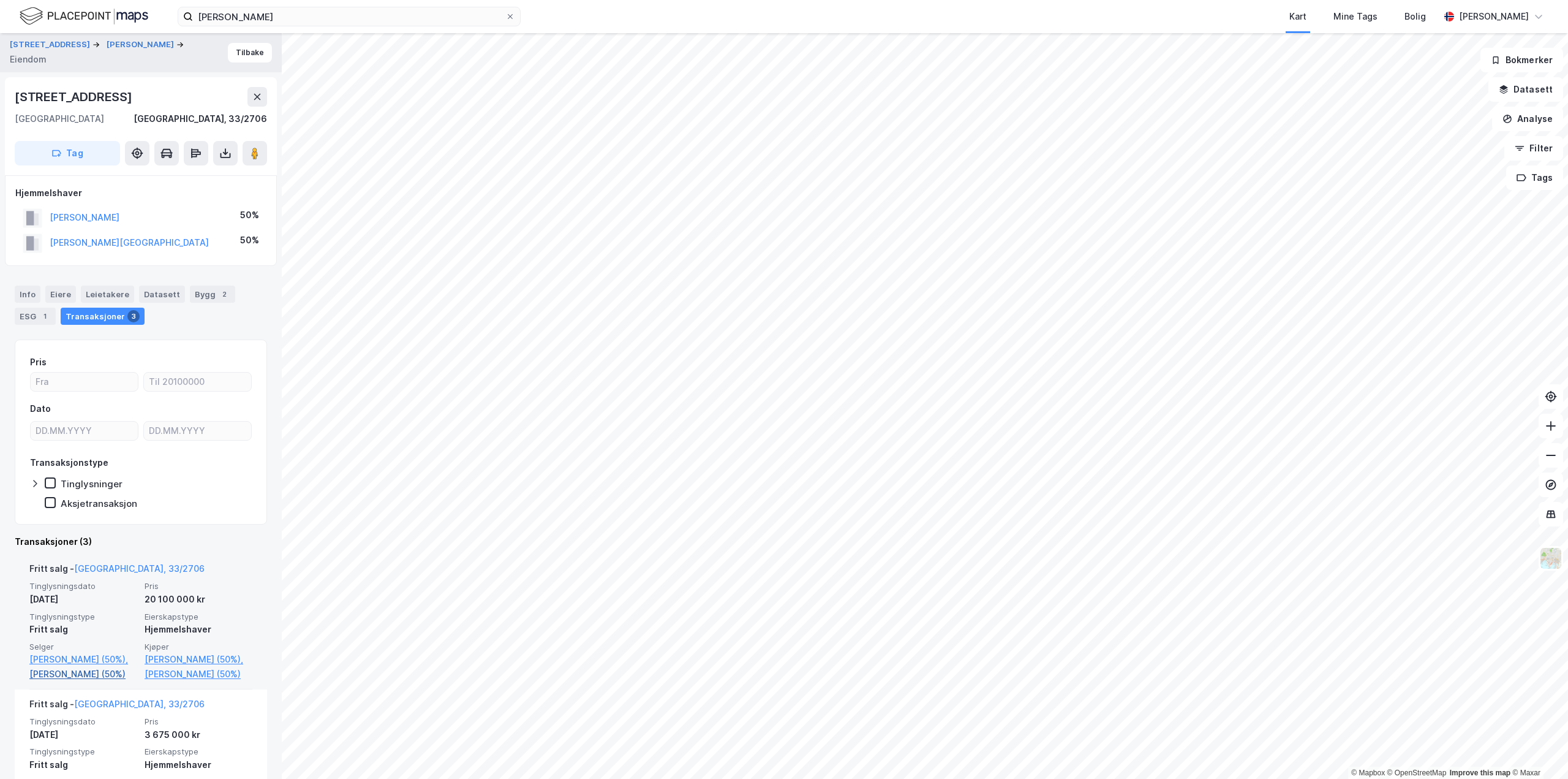
click at [67, 682] on link "[PERSON_NAME] (50%)" at bounding box center [83, 674] width 108 height 14
